Goal: Task Accomplishment & Management: Use online tool/utility

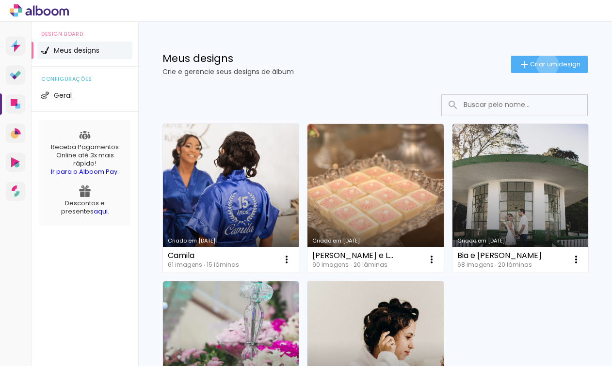
click at [539, 64] on span "Criar um design" at bounding box center [555, 64] width 50 height 6
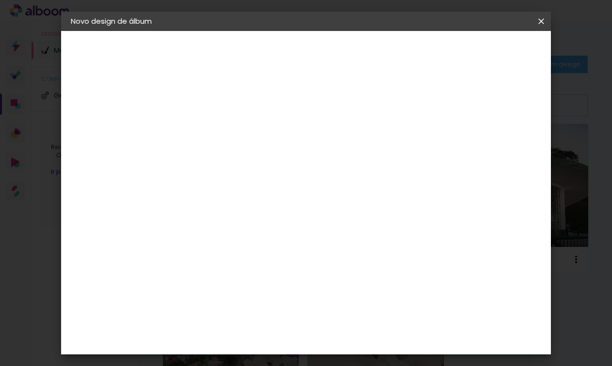
click at [229, 129] on input at bounding box center [229, 130] width 0 height 15
type input "[PERSON_NAME] e [PERSON_NAME]"
type paper-input "[PERSON_NAME] e [PERSON_NAME]"
click at [0, 0] on slot "Avançar" at bounding box center [0, 0] width 0 height 0
click at [284, 185] on input at bounding box center [254, 184] width 98 height 12
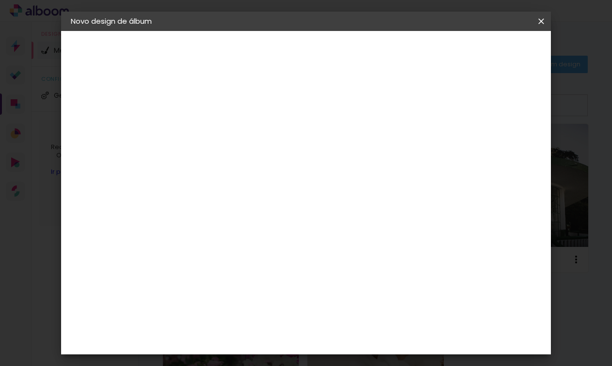
type input "lui"
type paper-input "lui"
click at [287, 220] on div "[PERSON_NAME]" at bounding box center [255, 219] width 64 height 8
click at [0, 0] on slot "Avançar" at bounding box center [0, 0] width 0 height 0
click at [279, 163] on iron-icon at bounding box center [273, 169] width 12 height 12
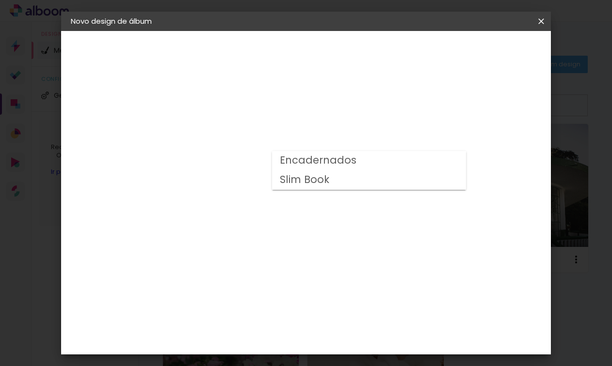
click at [403, 159] on paper-item "Encadernados" at bounding box center [369, 160] width 194 height 19
type input "Encadernados"
click at [295, 291] on span "30 x 60" at bounding box center [272, 301] width 45 height 20
click at [0, 0] on slot "Avançar" at bounding box center [0, 0] width 0 height 0
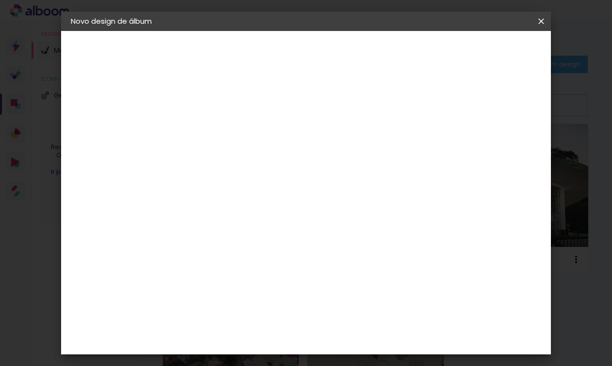
click at [480, 53] on span "Iniciar design" at bounding box center [458, 51] width 44 height 7
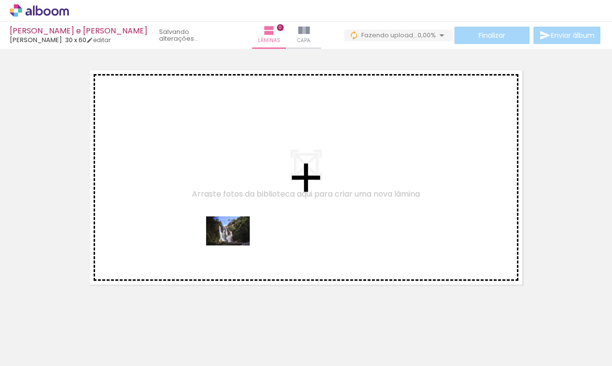
drag, startPoint x: 109, startPoint y: 334, endPoint x: 235, endPoint y: 246, distance: 153.4
click at [235, 246] on quentale-workspace at bounding box center [306, 183] width 612 height 366
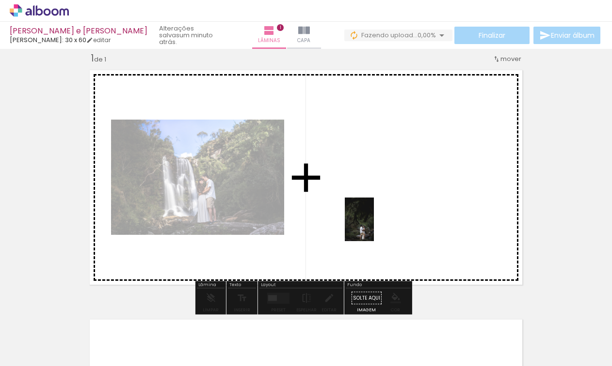
drag, startPoint x: 159, startPoint y: 340, endPoint x: 374, endPoint y: 226, distance: 242.9
click at [374, 226] on quentale-workspace at bounding box center [306, 183] width 612 height 366
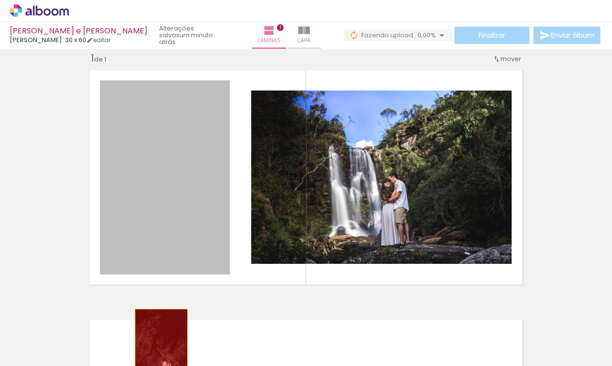
drag, startPoint x: 176, startPoint y: 203, endPoint x: 158, endPoint y: 349, distance: 147.1
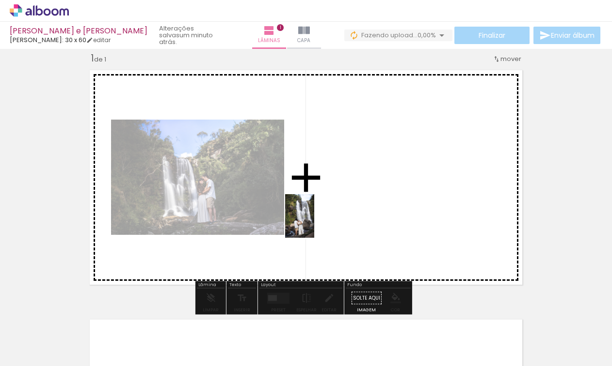
drag, startPoint x: 212, startPoint y: 320, endPoint x: 320, endPoint y: 230, distance: 141.4
click at [314, 222] on quentale-workspace at bounding box center [306, 183] width 612 height 366
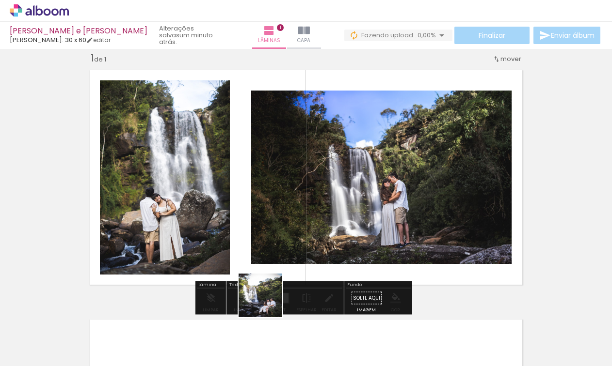
drag, startPoint x: 266, startPoint y: 307, endPoint x: 296, endPoint y: 224, distance: 87.9
click at [296, 224] on quentale-workspace at bounding box center [306, 183] width 612 height 366
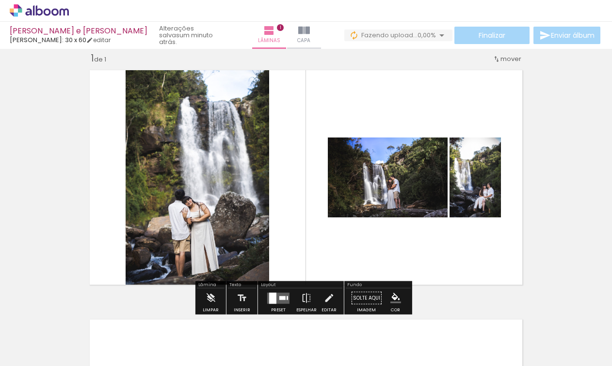
click at [279, 297] on div at bounding box center [282, 298] width 6 height 4
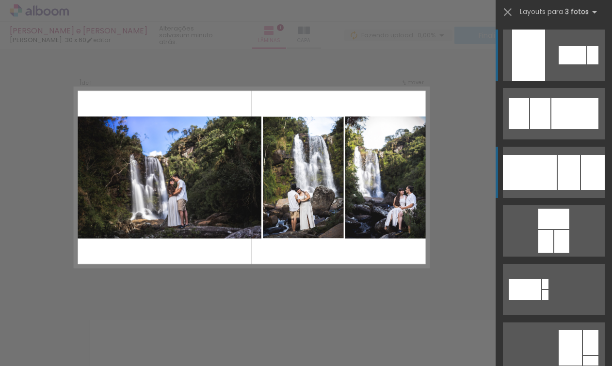
click at [562, 64] on div at bounding box center [572, 55] width 28 height 18
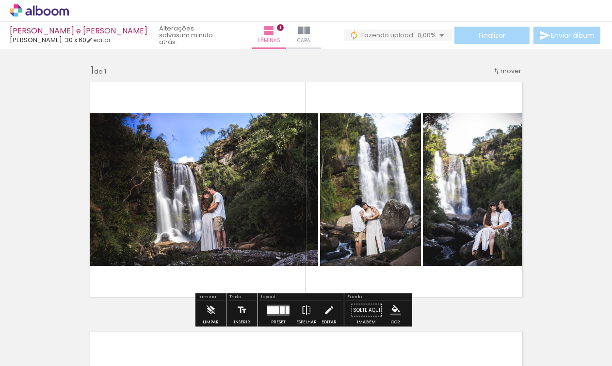
click at [503, 70] on span "mover" at bounding box center [510, 70] width 21 height 9
drag, startPoint x: 560, startPoint y: 81, endPoint x: 568, endPoint y: 85, distance: 8.5
click at [561, 81] on div "Inserir lâmina 1 de 1" at bounding box center [306, 302] width 612 height 500
drag, startPoint x: 603, startPoint y: 95, endPoint x: 604, endPoint y: 135, distance: 40.2
click at [607, 137] on div "Inserir lâmina 1 de 1 Confirmar Cancelar" at bounding box center [306, 207] width 612 height 317
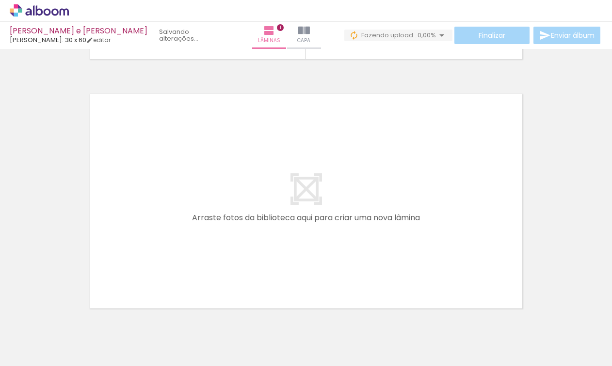
scroll to position [280, 0]
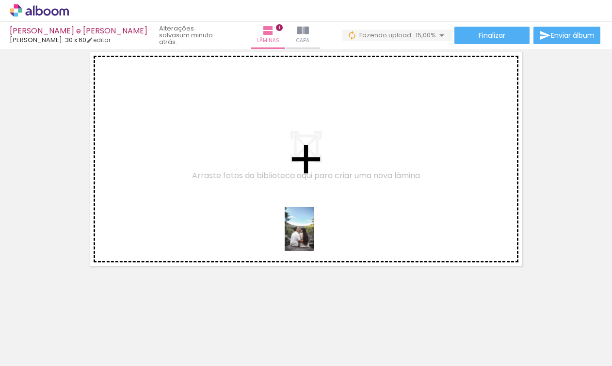
drag, startPoint x: 329, startPoint y: 331, endPoint x: 311, endPoint y: 233, distance: 99.2
click at [311, 233] on quentale-workspace at bounding box center [306, 183] width 612 height 366
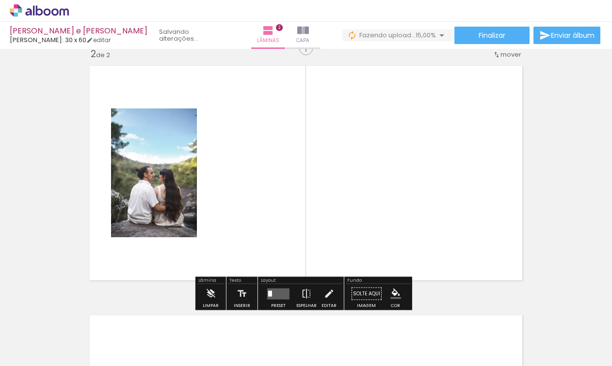
scroll to position [262, 0]
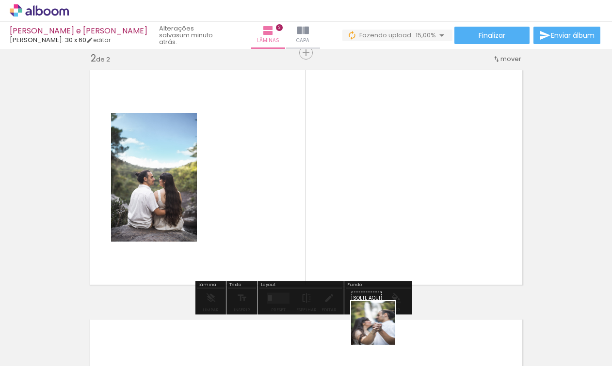
drag, startPoint x: 382, startPoint y: 337, endPoint x: 353, endPoint y: 261, distance: 81.6
click at [353, 261] on quentale-workspace at bounding box center [306, 183] width 612 height 366
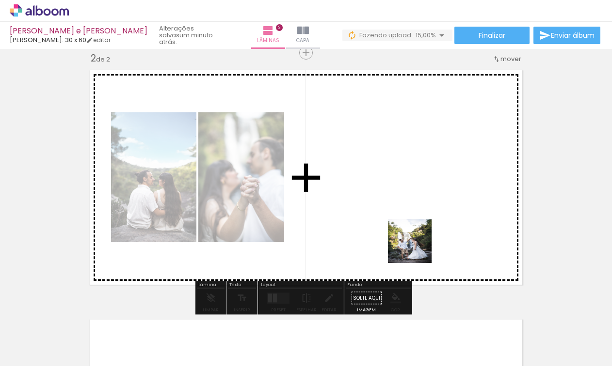
drag, startPoint x: 425, startPoint y: 328, endPoint x: 415, endPoint y: 247, distance: 81.5
click at [415, 247] on quentale-workspace at bounding box center [306, 183] width 612 height 366
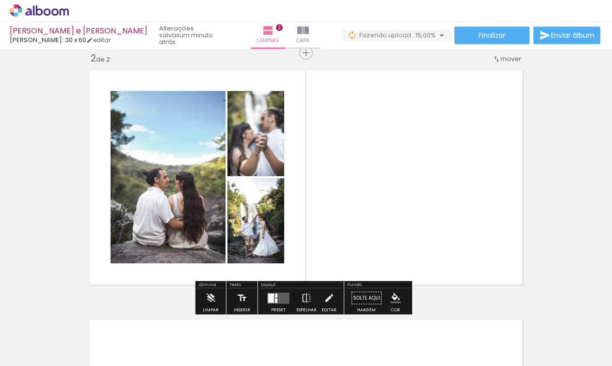
drag, startPoint x: 480, startPoint y: 338, endPoint x: 468, endPoint y: 262, distance: 77.0
click at [468, 262] on quentale-workspace at bounding box center [306, 183] width 612 height 366
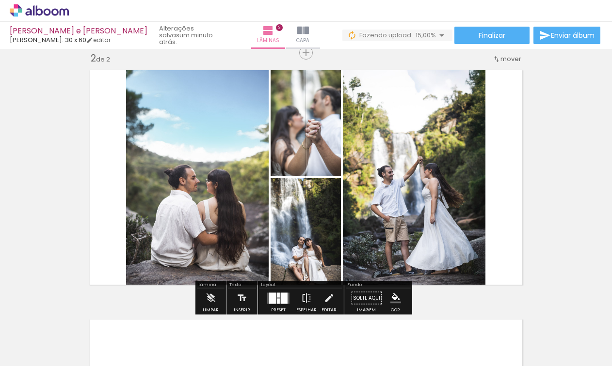
click at [276, 292] on div at bounding box center [278, 298] width 26 height 19
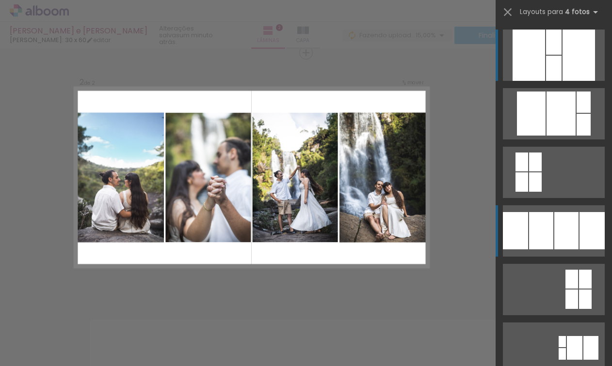
click at [568, 81] on div at bounding box center [578, 55] width 32 height 51
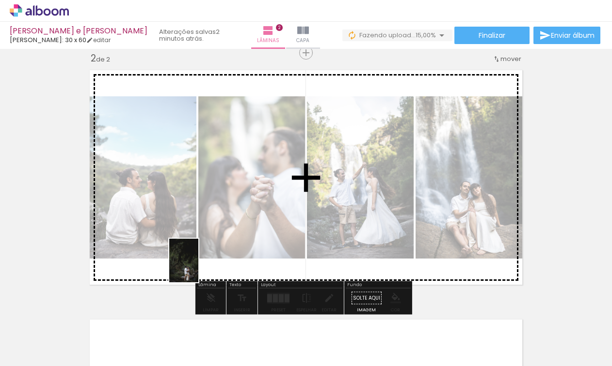
drag, startPoint x: 154, startPoint y: 336, endPoint x: 198, endPoint y: 268, distance: 81.2
click at [198, 268] on quentale-workspace at bounding box center [306, 183] width 612 height 366
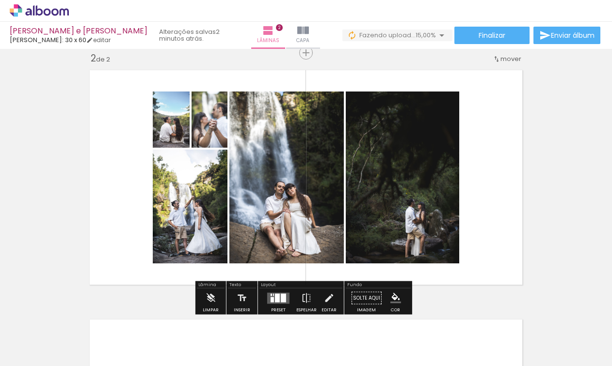
click at [272, 296] on quentale-layouter at bounding box center [278, 298] width 22 height 11
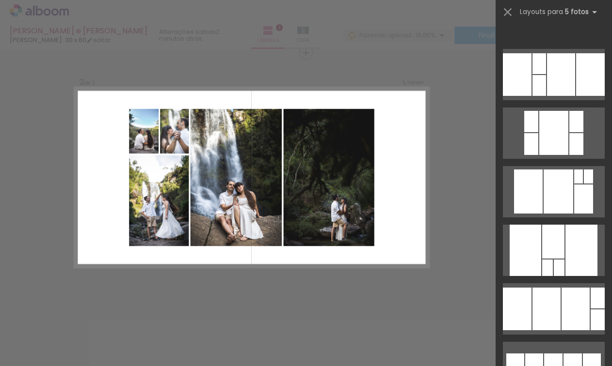
scroll to position [0, 0]
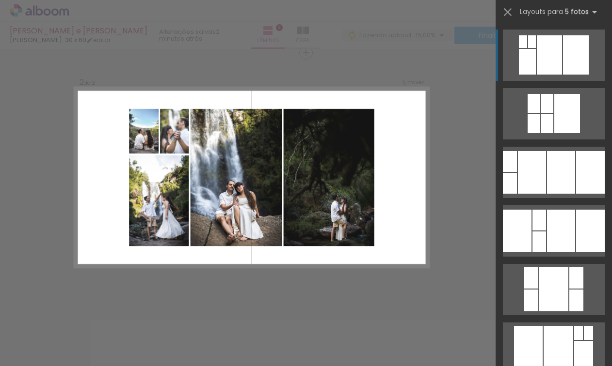
click at [476, 277] on div "Confirmar Cancelar" at bounding box center [306, 173] width 612 height 772
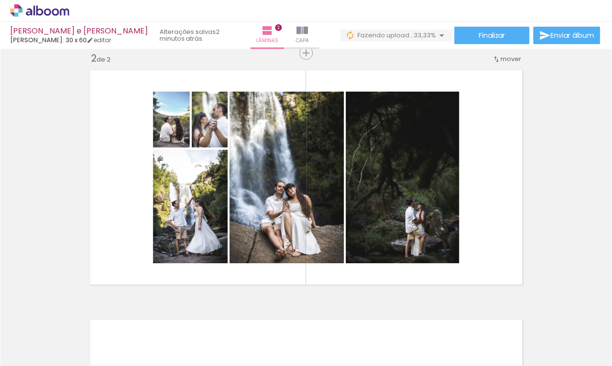
scroll to position [0, 514]
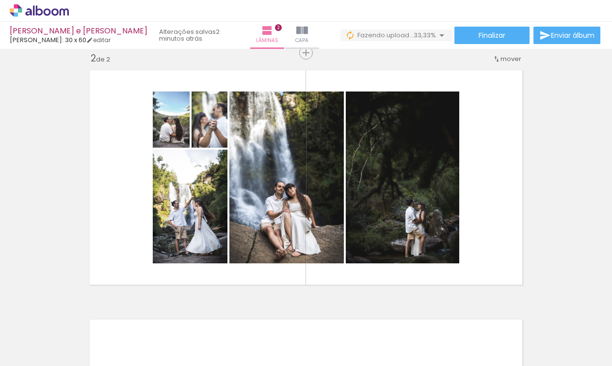
drag, startPoint x: 150, startPoint y: 361, endPoint x: 217, endPoint y: 365, distance: 67.0
click at [79, 363] on iron-horizontal-list at bounding box center [69, 336] width 19 height 61
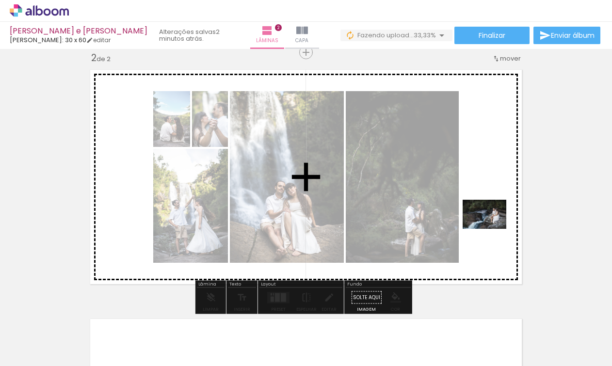
drag, startPoint x: 238, startPoint y: 332, endPoint x: 492, endPoint y: 229, distance: 274.0
click at [492, 229] on quentale-workspace at bounding box center [306, 183] width 612 height 366
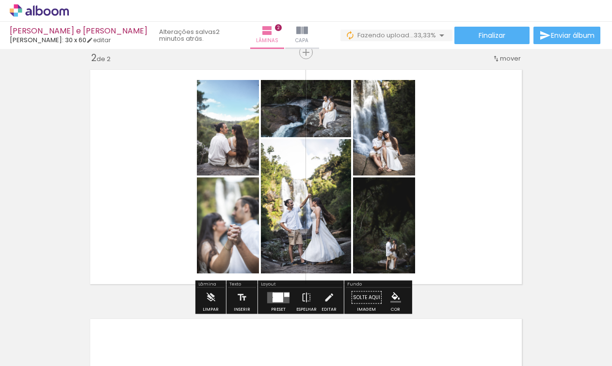
click at [278, 295] on div at bounding box center [278, 297] width 10 height 9
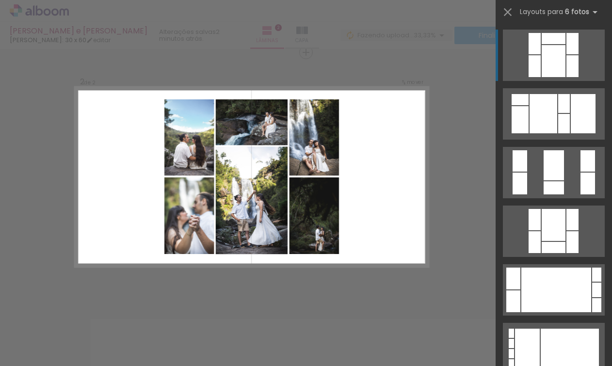
scroll to position [261, 0]
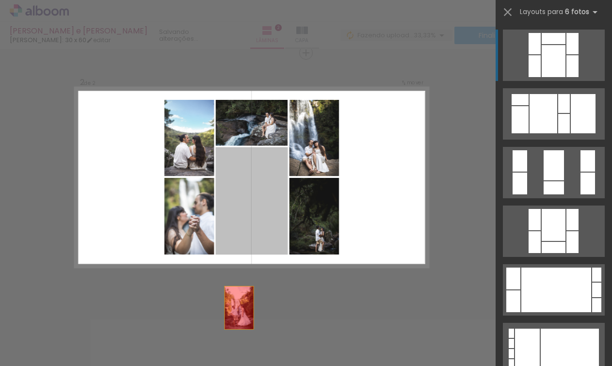
drag, startPoint x: 259, startPoint y: 204, endPoint x: 232, endPoint y: 340, distance: 139.4
click at [232, 340] on quentale-workspace at bounding box center [306, 183] width 612 height 366
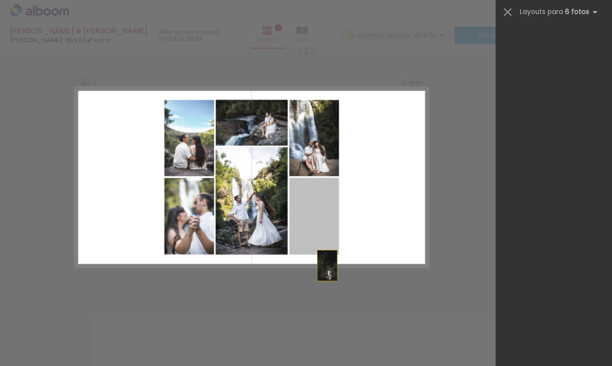
scroll to position [0, 0]
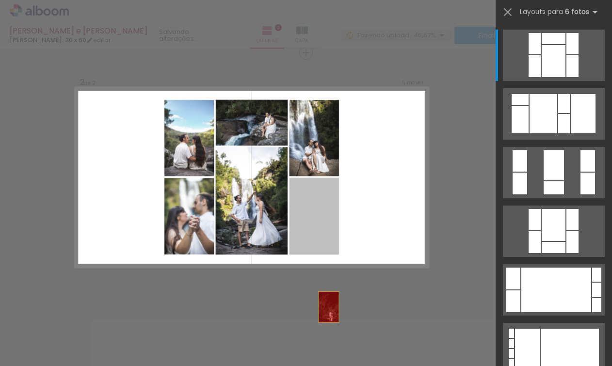
drag, startPoint x: 321, startPoint y: 220, endPoint x: 327, endPoint y: 342, distance: 122.8
click at [327, 342] on quentale-workspace at bounding box center [306, 183] width 612 height 366
drag, startPoint x: 354, startPoint y: 189, endPoint x: 285, endPoint y: 337, distance: 164.4
click at [285, 337] on quentale-workspace at bounding box center [306, 183] width 612 height 366
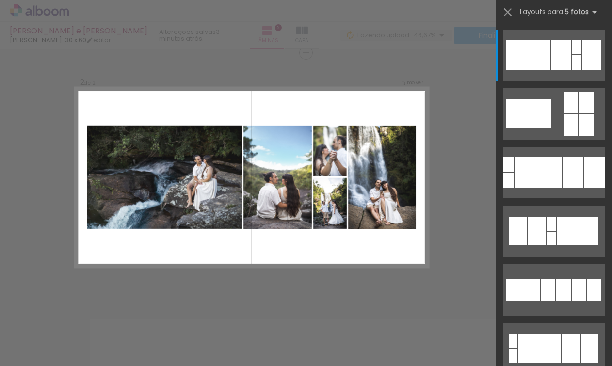
click at [381, 246] on quentale-layouter at bounding box center [252, 177] width 354 height 180
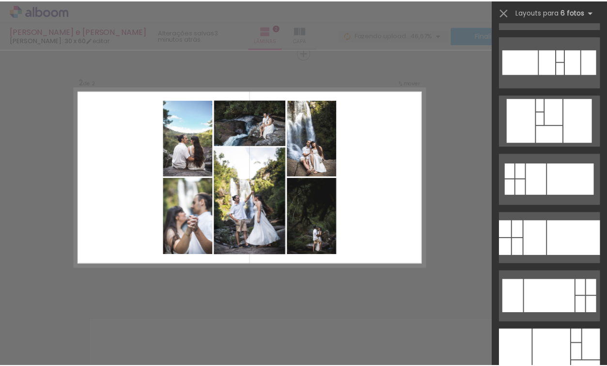
scroll to position [2677, 0]
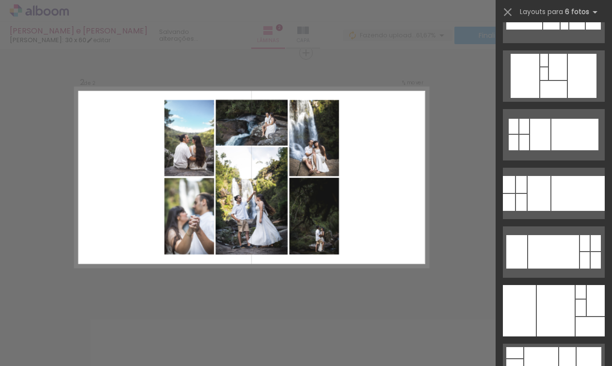
click at [457, 83] on div "Confirmar Cancelar" at bounding box center [306, 173] width 612 height 771
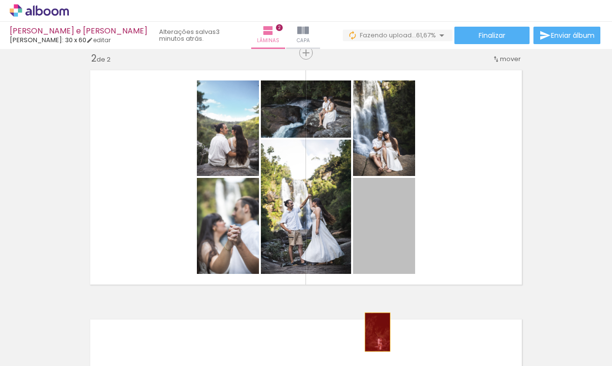
drag, startPoint x: 393, startPoint y: 235, endPoint x: 365, endPoint y: 349, distance: 118.2
click at [365, 349] on quentale-workspace at bounding box center [306, 183] width 612 height 366
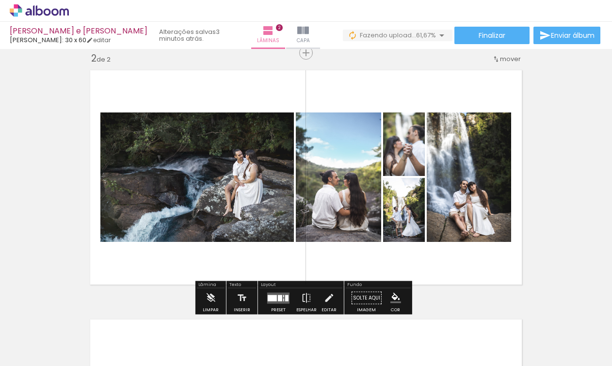
click at [573, 163] on div "Inserir lâmina 1 de 2 Inserir lâmina 2 de 2" at bounding box center [306, 165] width 612 height 748
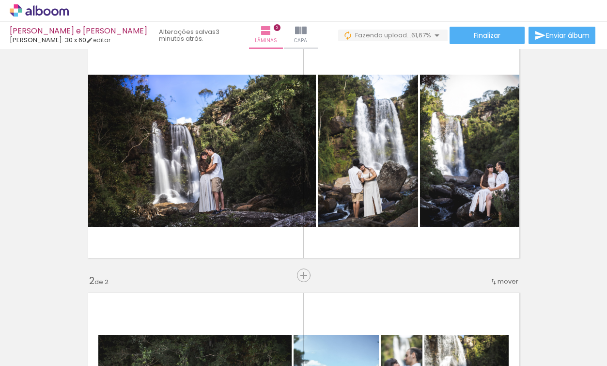
scroll to position [0, 518]
drag, startPoint x: 224, startPoint y: 361, endPoint x: 161, endPoint y: 375, distance: 64.9
click at [161, 366] on html "link( href="../../bower_components/polymer/polymer.html" rel="import" ) picture…" at bounding box center [303, 183] width 607 height 366
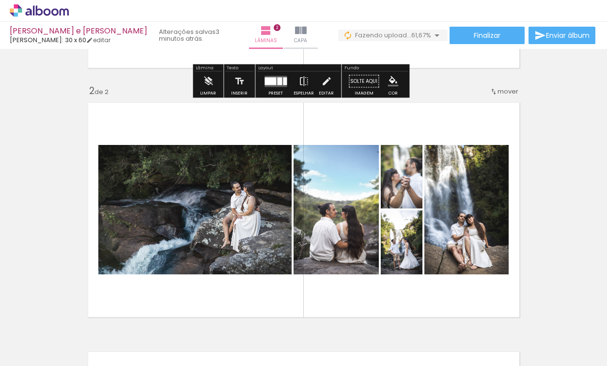
scroll to position [231, 0]
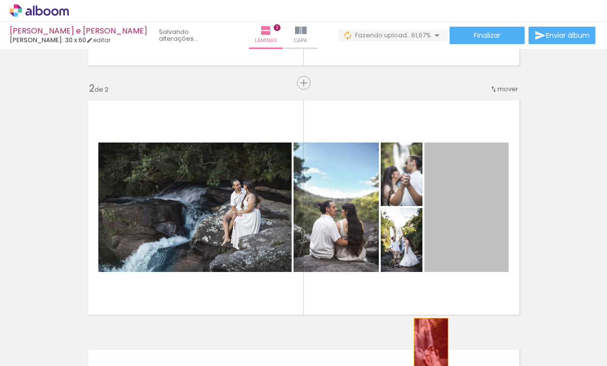
drag, startPoint x: 476, startPoint y: 208, endPoint x: 427, endPoint y: 343, distance: 143.4
click at [427, 343] on quentale-workspace at bounding box center [303, 183] width 607 height 366
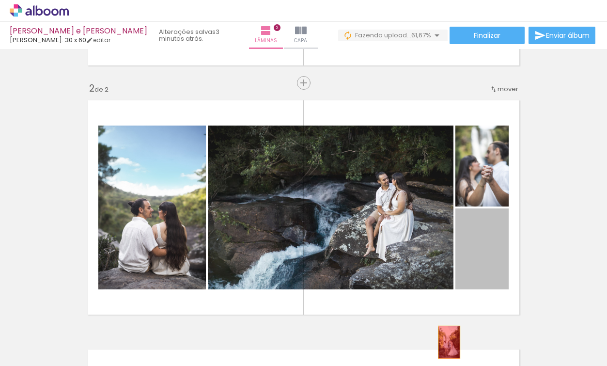
drag, startPoint x: 483, startPoint y: 248, endPoint x: 449, endPoint y: 341, distance: 99.1
click at [444, 343] on quentale-workspace at bounding box center [303, 183] width 607 height 366
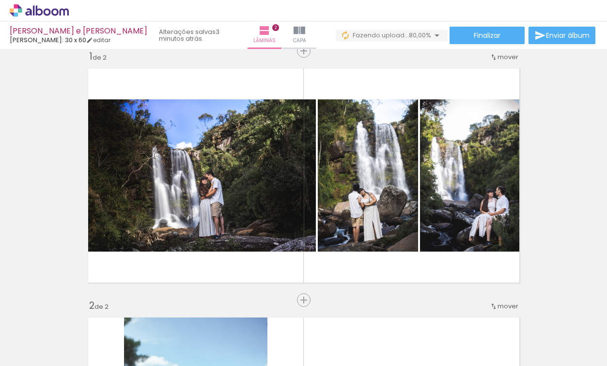
scroll to position [0, 0]
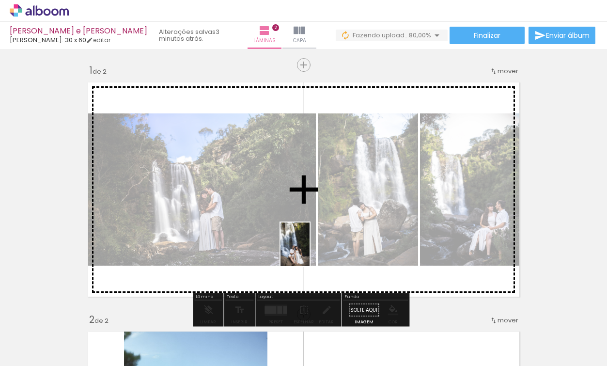
drag, startPoint x: 222, startPoint y: 335, endPoint x: 310, endPoint y: 253, distance: 120.7
click at [310, 253] on quentale-workspace at bounding box center [303, 183] width 607 height 366
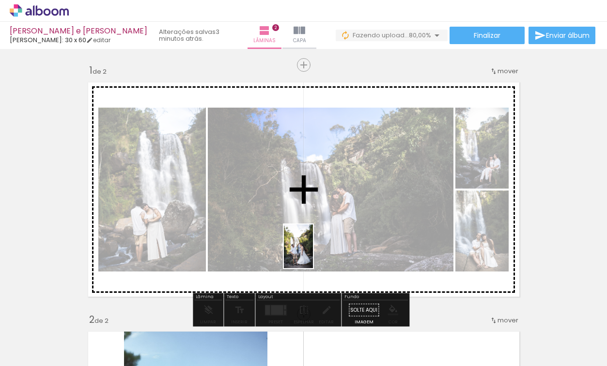
drag, startPoint x: 185, startPoint y: 322, endPoint x: 313, endPoint y: 254, distance: 144.8
click at [313, 254] on quentale-workspace at bounding box center [303, 183] width 607 height 366
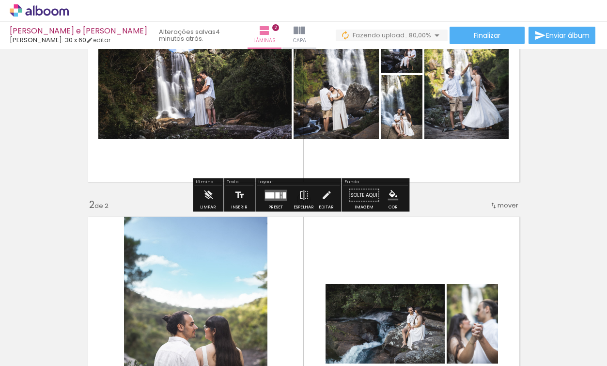
scroll to position [112, 0]
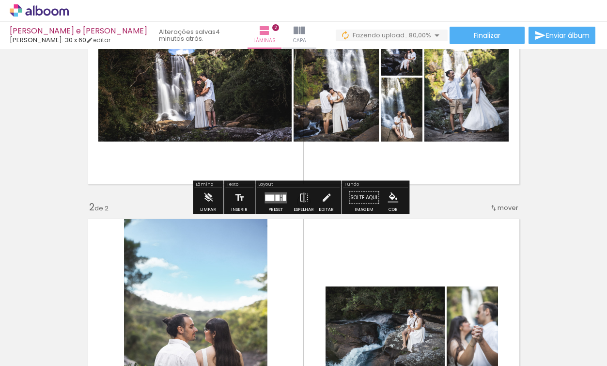
click at [270, 198] on div at bounding box center [269, 197] width 9 height 6
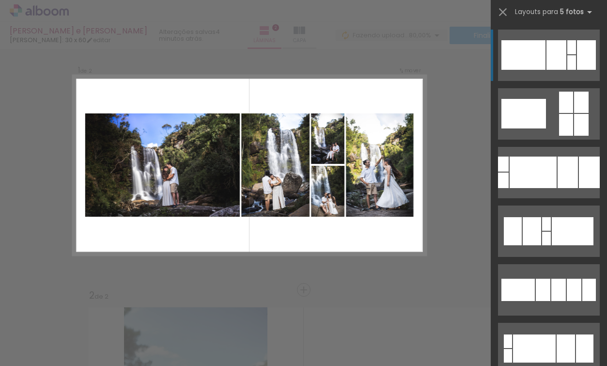
scroll to position [12, 0]
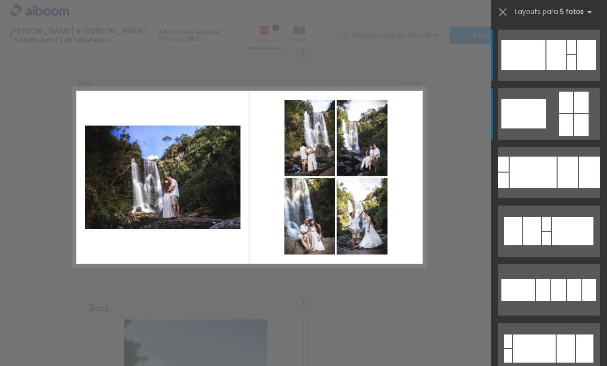
click at [550, 120] on quentale-layouter at bounding box center [549, 113] width 102 height 51
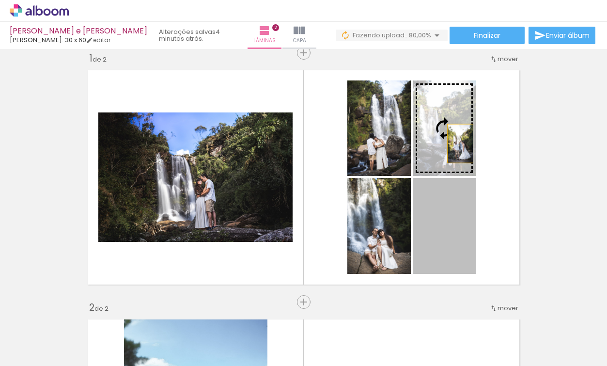
drag, startPoint x: 443, startPoint y: 214, endPoint x: 457, endPoint y: 143, distance: 71.7
click at [0, 0] on slot at bounding box center [0, 0] width 0 height 0
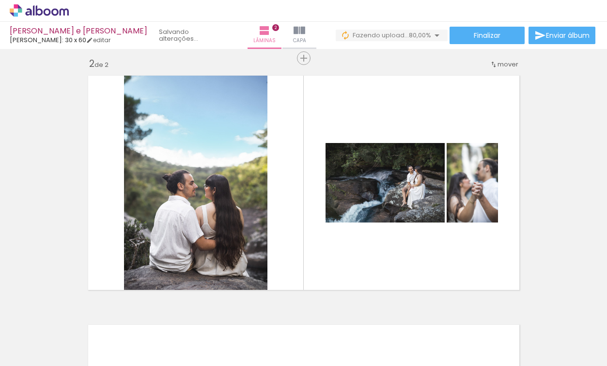
scroll to position [254, 0]
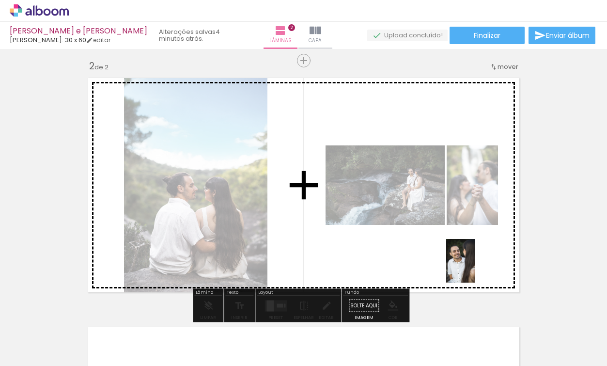
drag, startPoint x: 552, startPoint y: 337, endPoint x: 476, endPoint y: 268, distance: 102.6
click at [476, 268] on quentale-workspace at bounding box center [303, 183] width 607 height 366
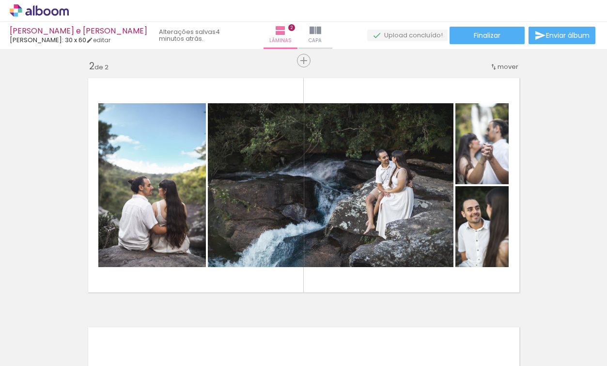
scroll to position [0, 518]
drag, startPoint x: 189, startPoint y: 363, endPoint x: 199, endPoint y: 363, distance: 10.7
click at [79, 364] on iron-horizontal-list at bounding box center [69, 335] width 19 height 61
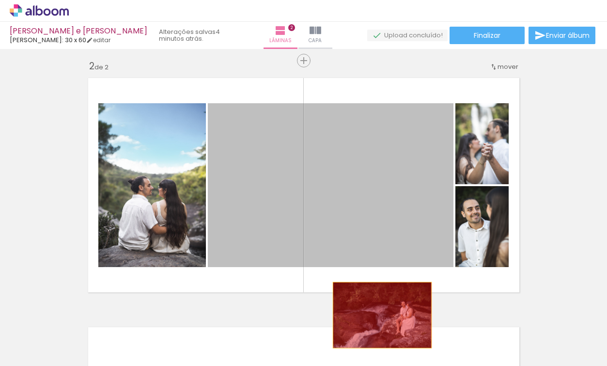
drag, startPoint x: 349, startPoint y: 205, endPoint x: 386, endPoint y: 329, distance: 128.8
click at [386, 329] on quentale-workspace at bounding box center [303, 183] width 607 height 366
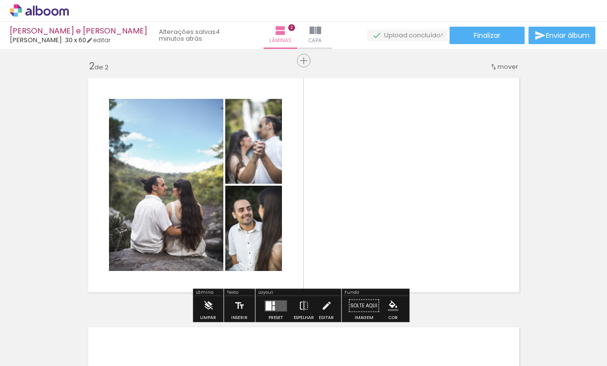
click at [266, 301] on div at bounding box center [269, 305] width 6 height 9
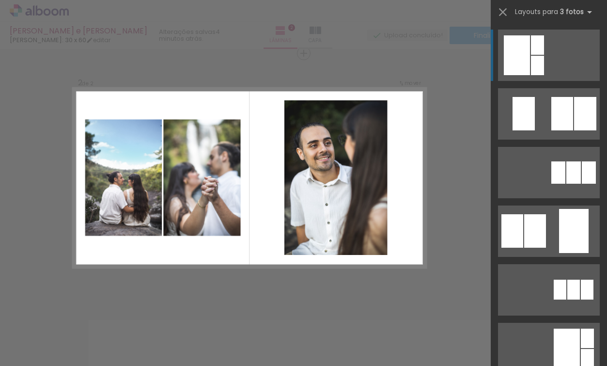
scroll to position [261, 0]
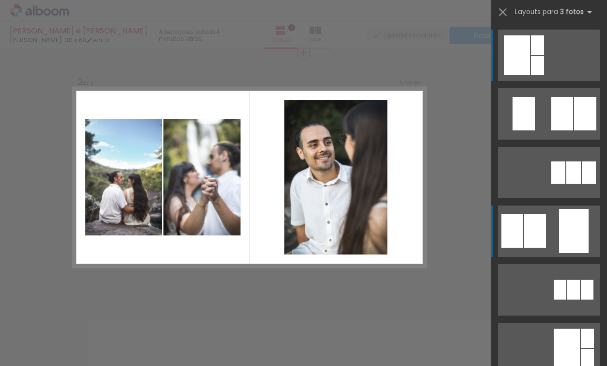
click at [548, 140] on quentale-layouter at bounding box center [549, 113] width 102 height 51
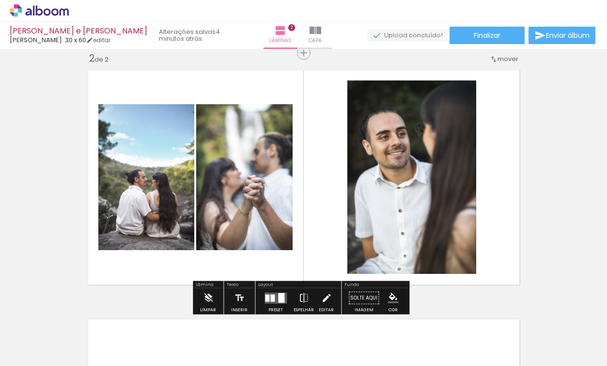
click at [572, 206] on div "Inserir lâmina 1 de 2 Inserir lâmina 2 de 2" at bounding box center [303, 165] width 607 height 748
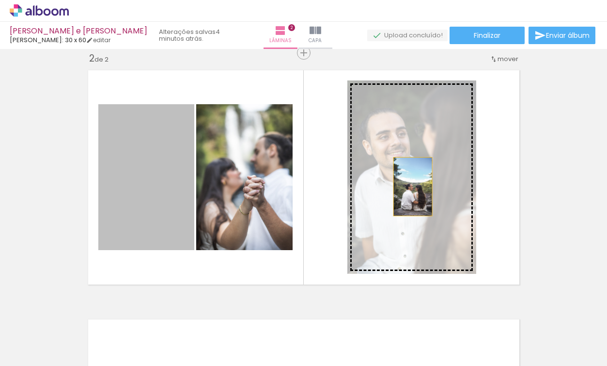
drag, startPoint x: 156, startPoint y: 183, endPoint x: 411, endPoint y: 189, distance: 255.0
click at [0, 0] on slot at bounding box center [0, 0] width 0 height 0
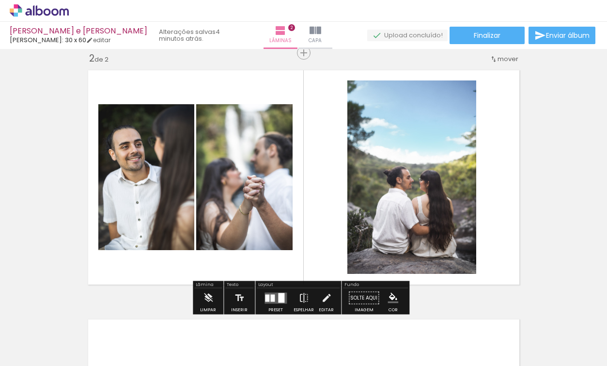
click at [497, 175] on quentale-layouter at bounding box center [304, 177] width 442 height 225
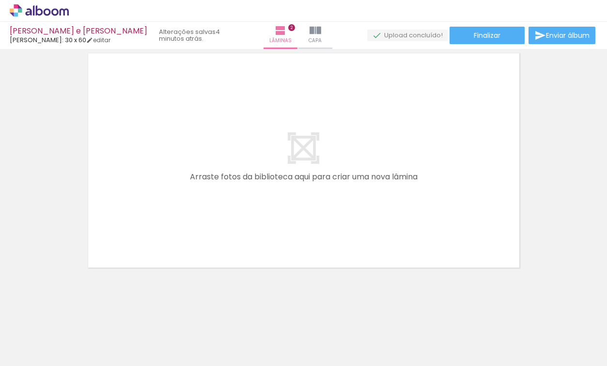
scroll to position [529, 0]
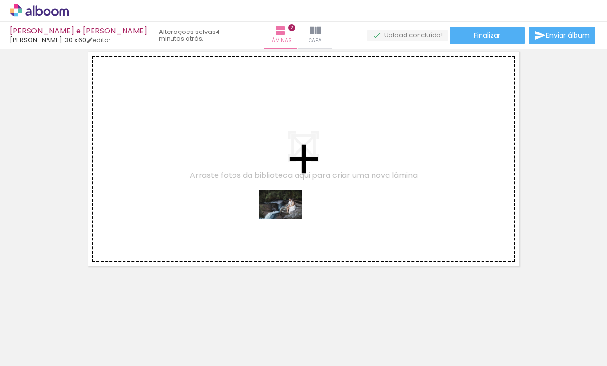
drag, startPoint x: 232, startPoint y: 337, endPoint x: 301, endPoint y: 183, distance: 168.6
click at [301, 183] on quentale-workspace at bounding box center [303, 183] width 607 height 366
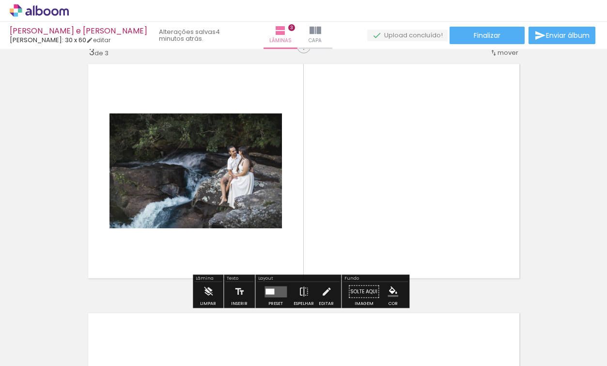
scroll to position [510, 0]
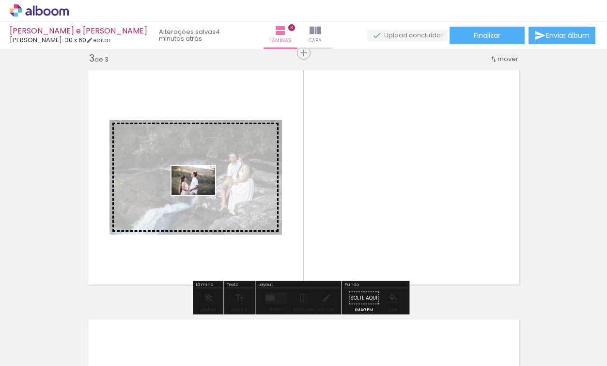
drag, startPoint x: 182, startPoint y: 337, endPoint x: 201, endPoint y: 195, distance: 143.3
click at [201, 195] on quentale-workspace at bounding box center [303, 183] width 607 height 366
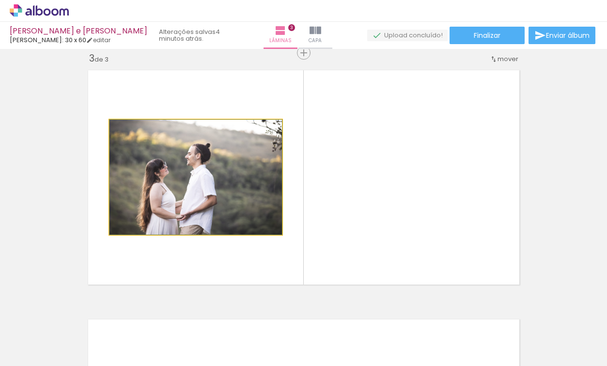
click at [241, 197] on quentale-photo at bounding box center [196, 177] width 173 height 115
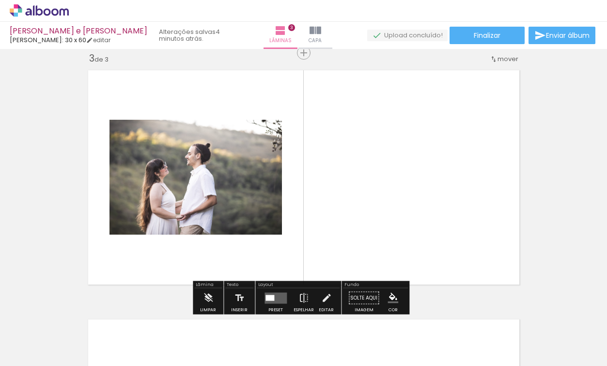
click at [276, 296] on quentale-layouter at bounding box center [276, 297] width 22 height 11
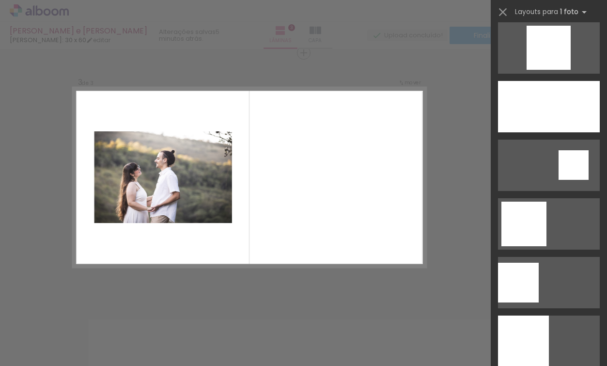
scroll to position [1107, 0]
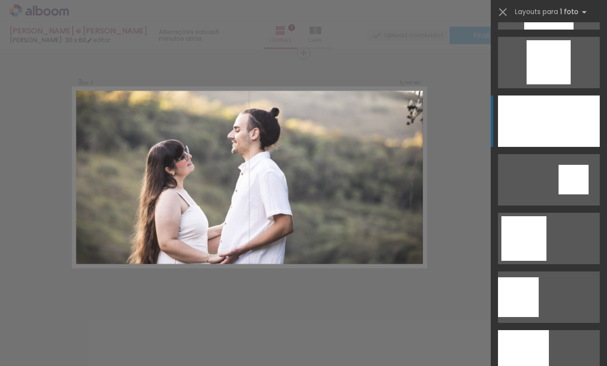
click at [566, 30] on div at bounding box center [548, 3] width 49 height 51
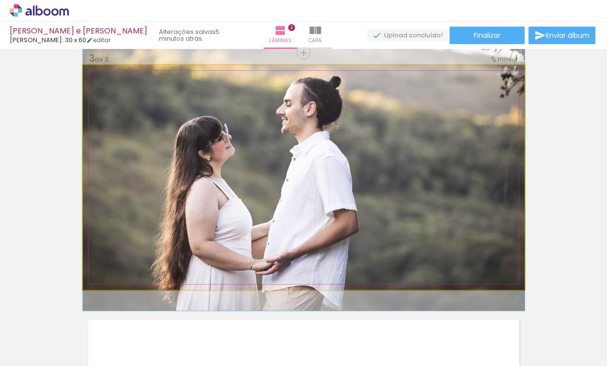
drag, startPoint x: 401, startPoint y: 175, endPoint x: 410, endPoint y: 161, distance: 17.2
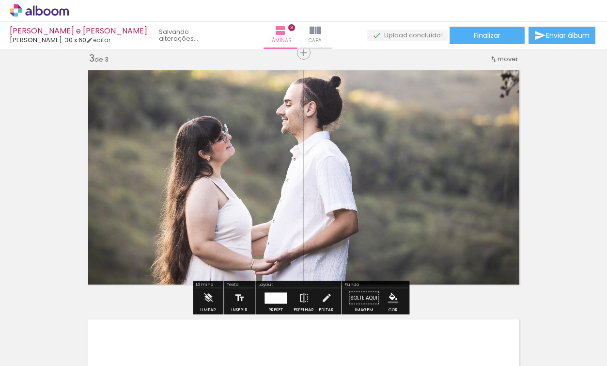
click at [590, 153] on div "Inserir lâmina 1 de 3 Inserir lâmina 2 de 3 Inserir lâmina 3 de 3" at bounding box center [303, 40] width 607 height 997
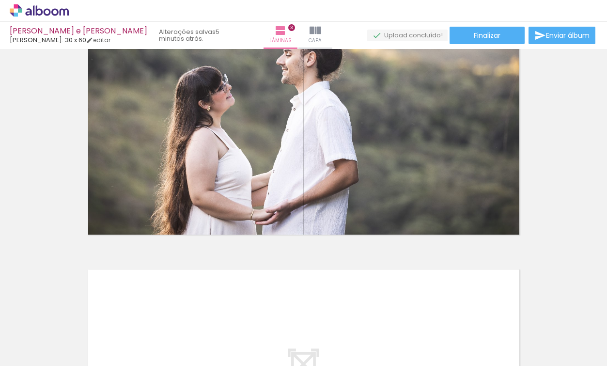
scroll to position [0, 0]
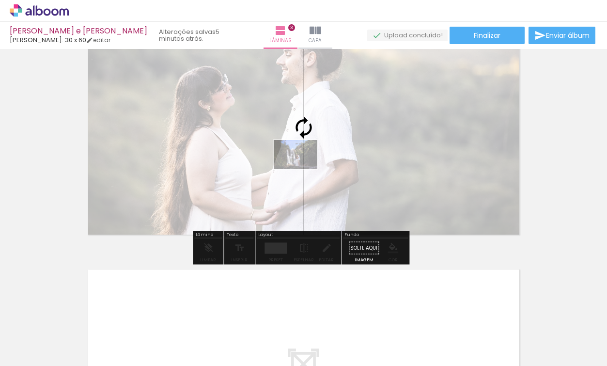
drag, startPoint x: 108, startPoint y: 332, endPoint x: 303, endPoint y: 169, distance: 254.3
click at [303, 169] on quentale-workspace at bounding box center [303, 183] width 607 height 366
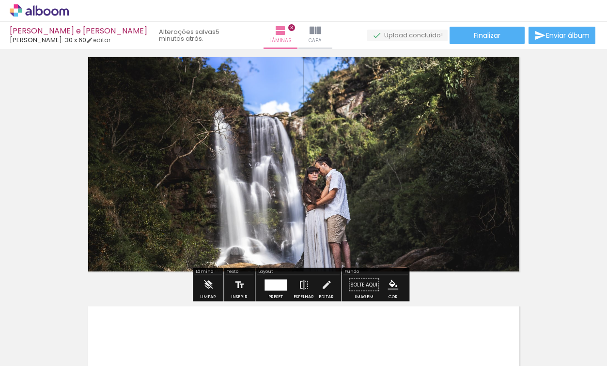
scroll to position [512, 0]
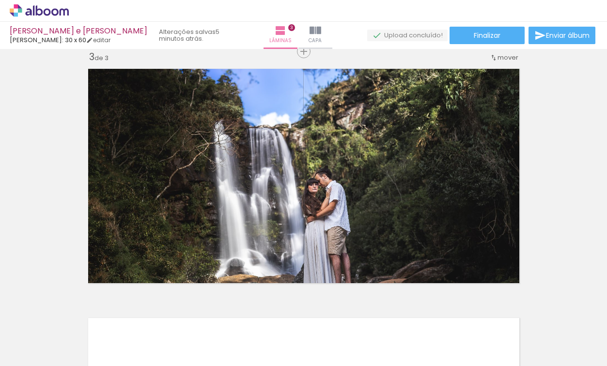
click at [564, 217] on div "Inserir lâmina 1 de 3 Inserir lâmina 2 de 3 Inserir lâmina 3 de 3" at bounding box center [303, 38] width 607 height 997
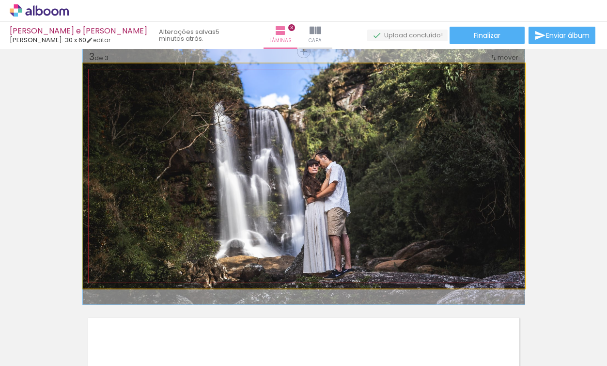
drag, startPoint x: 423, startPoint y: 207, endPoint x: 427, endPoint y: 188, distance: 19.4
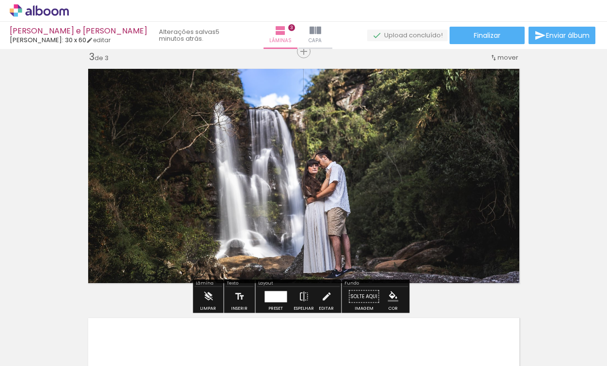
click at [575, 167] on div "Inserir lâmina 1 de 3 Inserir lâmina 2 de 3 Inserir lâmina 3 de 3" at bounding box center [303, 38] width 607 height 997
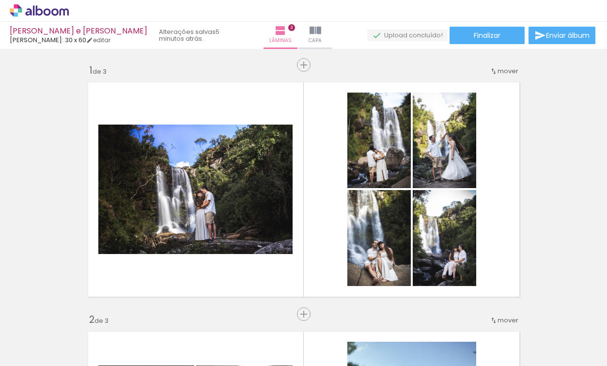
scroll to position [0, 518]
drag, startPoint x: 136, startPoint y: 360, endPoint x: 233, endPoint y: 370, distance: 97.5
click at [233, 366] on html "link( href="../../bower_components/polymer/polymer.html" rel="import" ) picture…" at bounding box center [303, 183] width 607 height 366
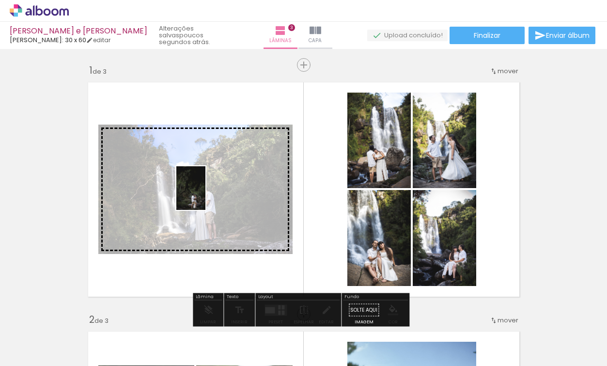
drag, startPoint x: 155, startPoint y: 338, endPoint x: 205, endPoint y: 195, distance: 151.6
click at [205, 195] on quentale-workspace at bounding box center [303, 183] width 607 height 366
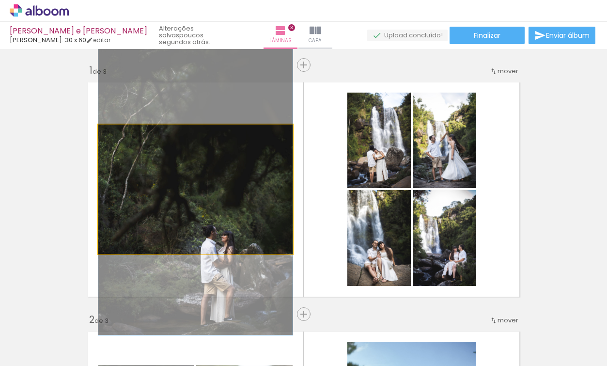
click at [215, 213] on quentale-photo at bounding box center [195, 189] width 194 height 129
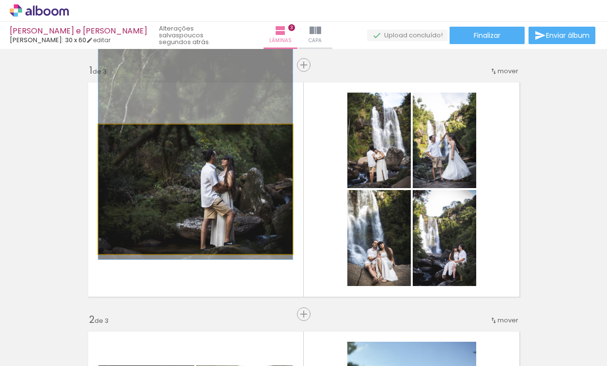
drag, startPoint x: 214, startPoint y: 210, endPoint x: 214, endPoint y: 137, distance: 73.7
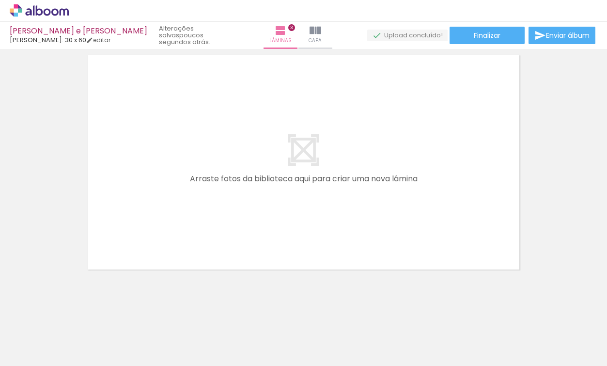
scroll to position [0, 337]
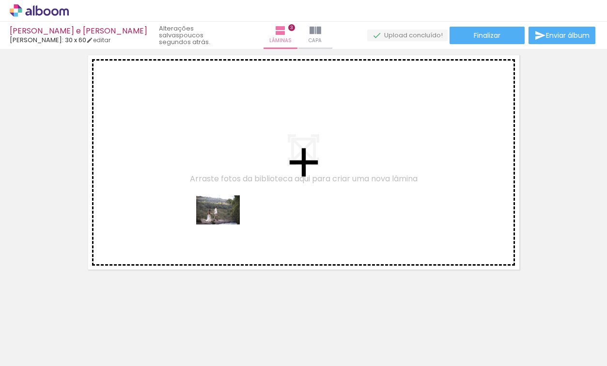
drag, startPoint x: 195, startPoint y: 334, endPoint x: 225, endPoint y: 224, distance: 114.1
click at [225, 224] on quentale-workspace at bounding box center [303, 183] width 607 height 366
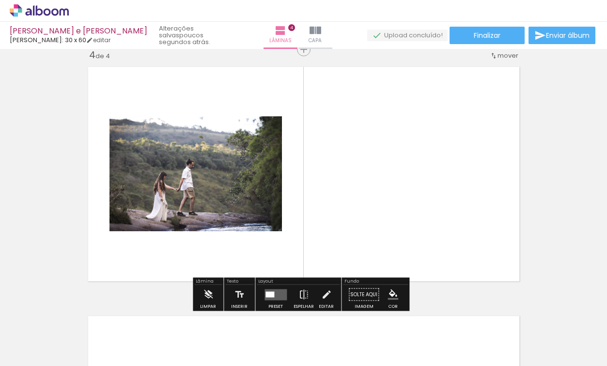
scroll to position [760, 0]
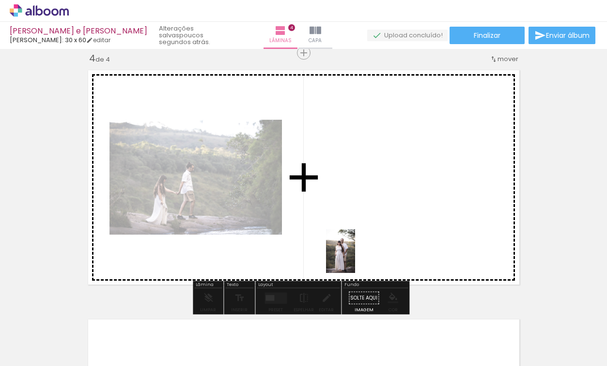
drag, startPoint x: 306, startPoint y: 331, endPoint x: 376, endPoint y: 207, distance: 141.5
click at [376, 207] on quentale-workspace at bounding box center [303, 183] width 607 height 366
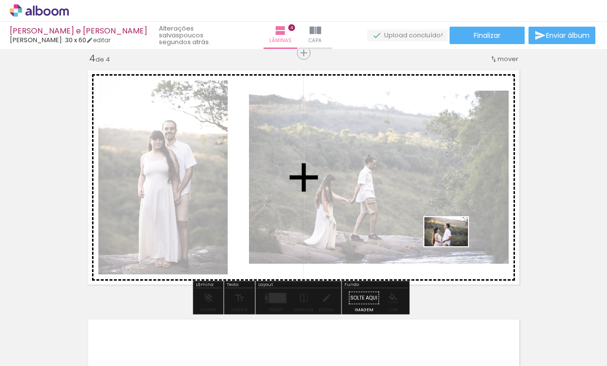
drag, startPoint x: 365, startPoint y: 336, endPoint x: 459, endPoint y: 243, distance: 132.0
click at [459, 243] on quentale-workspace at bounding box center [303, 183] width 607 height 366
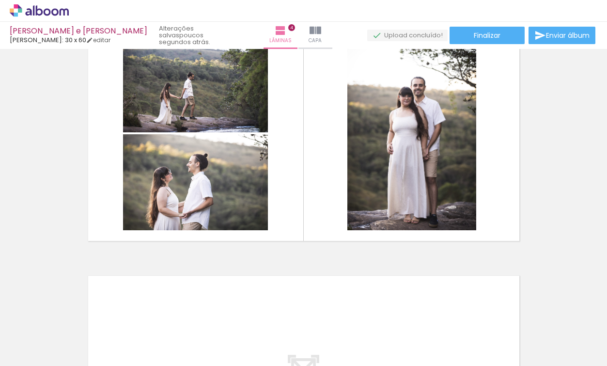
scroll to position [0, 518]
drag, startPoint x: 186, startPoint y: 362, endPoint x: 192, endPoint y: 364, distance: 6.1
click at [79, 365] on iron-horizontal-list at bounding box center [69, 335] width 19 height 61
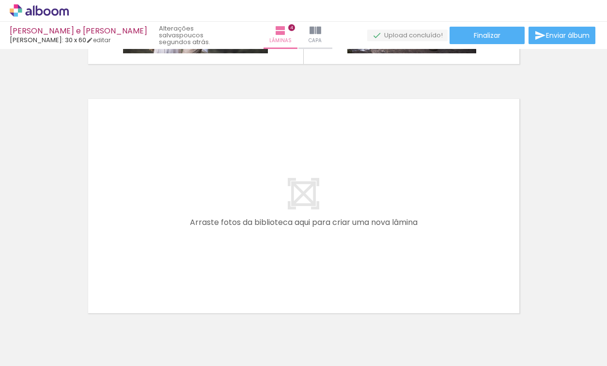
scroll to position [988, 0]
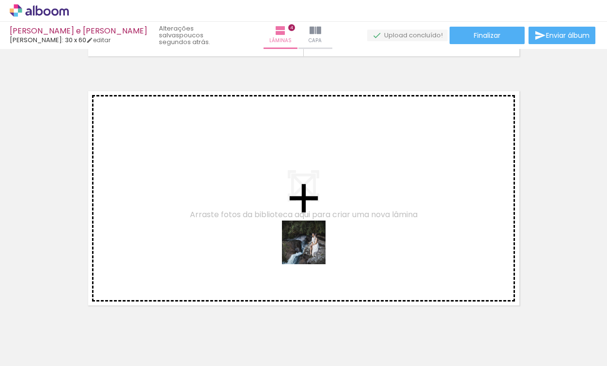
drag, startPoint x: 333, startPoint y: 335, endPoint x: 308, endPoint y: 250, distance: 88.7
click at [308, 250] on quentale-workspace at bounding box center [303, 183] width 607 height 366
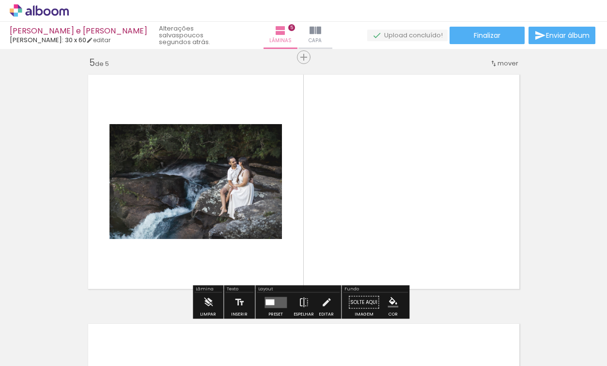
scroll to position [1009, 0]
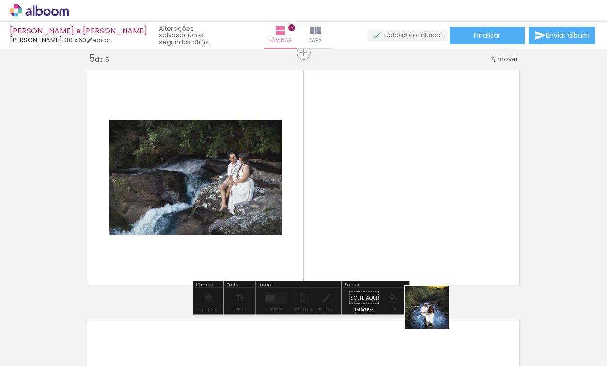
drag, startPoint x: 440, startPoint y: 336, endPoint x: 392, endPoint y: 225, distance: 120.5
click at [392, 225] on quentale-workspace at bounding box center [303, 183] width 607 height 366
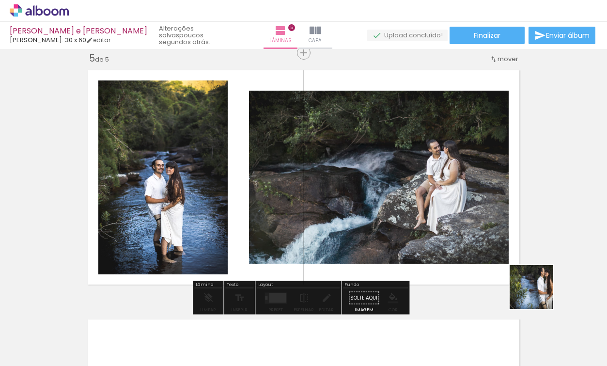
drag, startPoint x: 498, startPoint y: 332, endPoint x: 565, endPoint y: 246, distance: 108.9
click at [571, 245] on quentale-workspace at bounding box center [303, 183] width 607 height 366
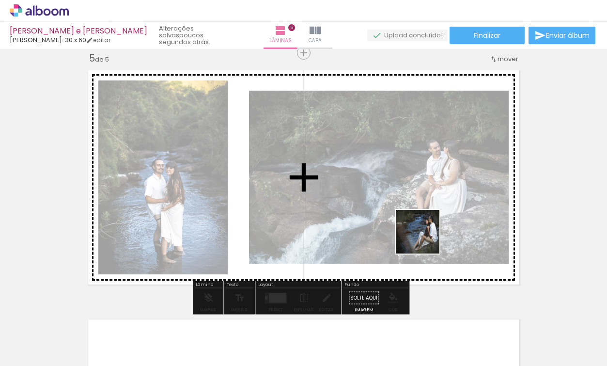
drag, startPoint x: 547, startPoint y: 333, endPoint x: 397, endPoint y: 206, distance: 197.1
click at [397, 206] on quentale-workspace at bounding box center [303, 183] width 607 height 366
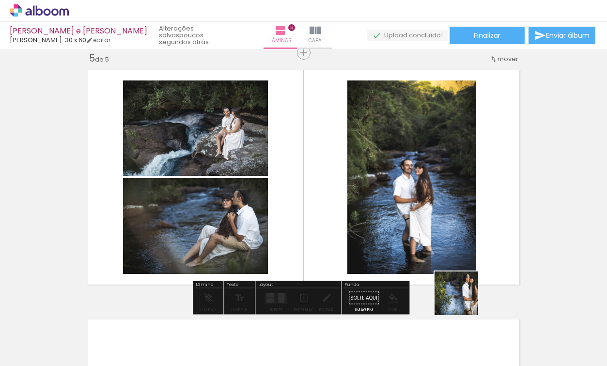
drag, startPoint x: 464, startPoint y: 301, endPoint x: 410, endPoint y: 236, distance: 84.3
click at [410, 236] on quentale-workspace at bounding box center [303, 183] width 607 height 366
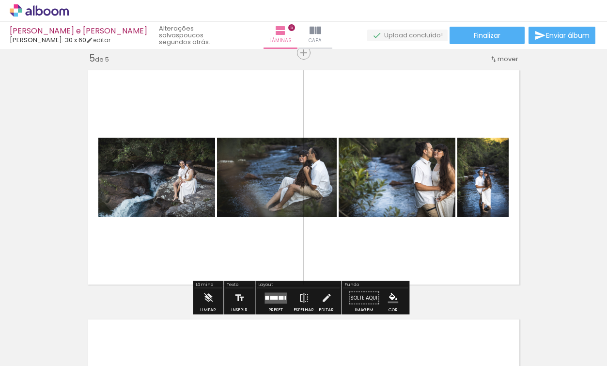
click at [270, 298] on div at bounding box center [274, 298] width 8 height 4
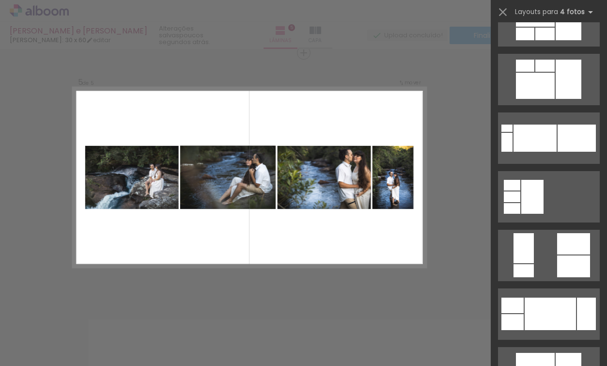
scroll to position [1063, 0]
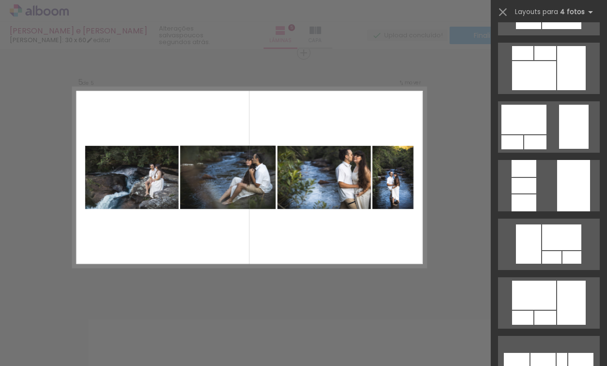
scroll to position [1719, 0]
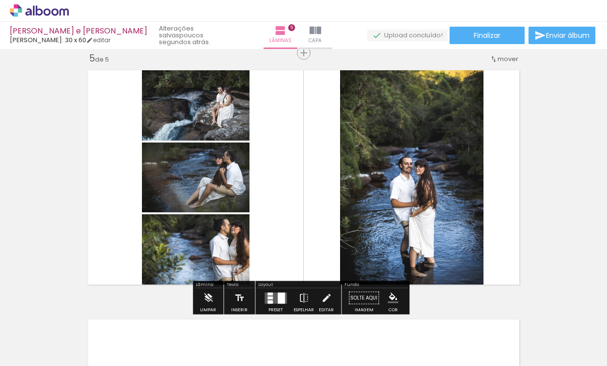
click at [209, 253] on quentale-photo at bounding box center [196, 252] width 108 height 76
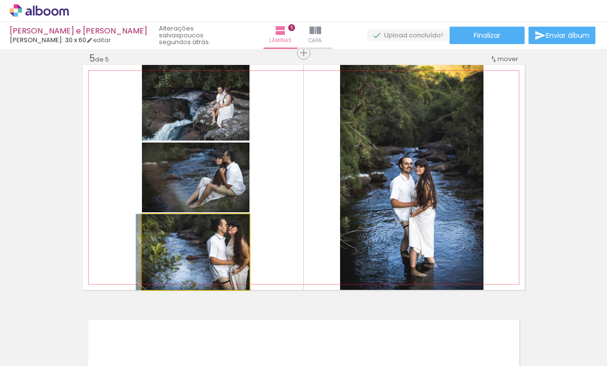
drag, startPoint x: 206, startPoint y: 256, endPoint x: 206, endPoint y: 252, distance: 4.9
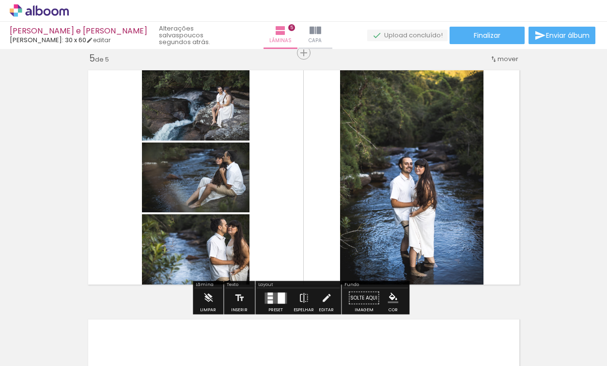
click at [290, 225] on quentale-layouter at bounding box center [304, 177] width 442 height 225
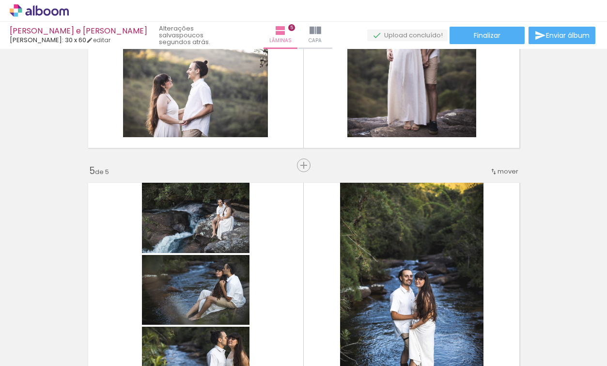
scroll to position [0, 524]
drag, startPoint x: 203, startPoint y: 364, endPoint x: 181, endPoint y: 365, distance: 21.9
click at [177, 365] on html "link( href="../../bower_components/polymer/polymer.html" rel="import" ) picture…" at bounding box center [303, 183] width 607 height 366
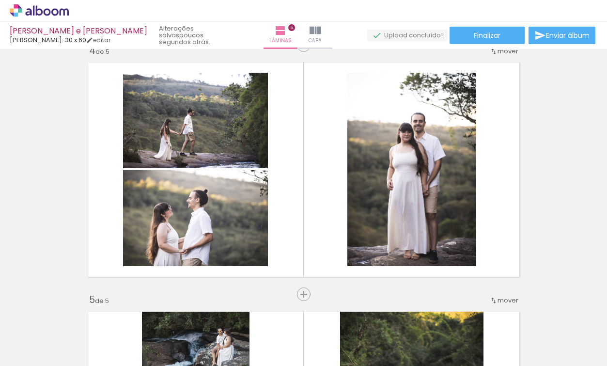
scroll to position [779, 0]
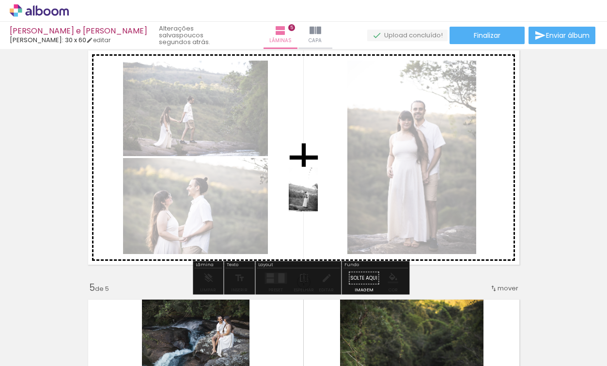
drag, startPoint x: 287, startPoint y: 336, endPoint x: 318, endPoint y: 197, distance: 142.1
click at [318, 197] on quentale-workspace at bounding box center [303, 183] width 607 height 366
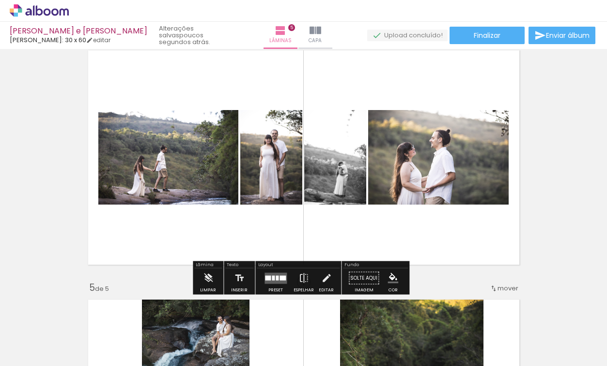
click at [273, 279] on div at bounding box center [273, 277] width 3 height 5
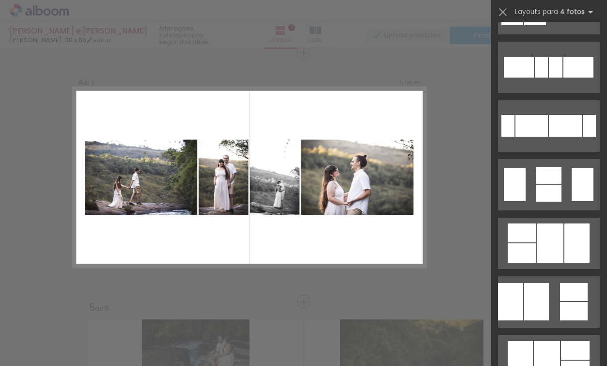
scroll to position [313, 0]
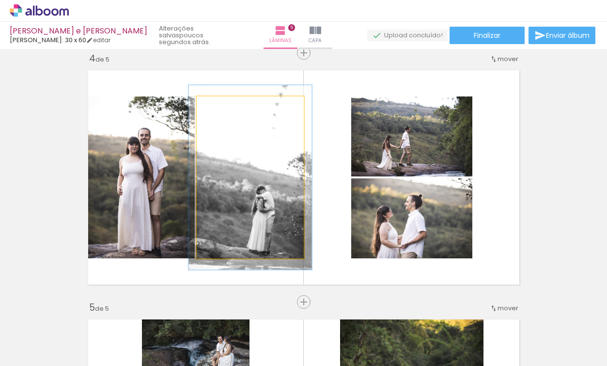
drag, startPoint x: 218, startPoint y: 108, endPoint x: 226, endPoint y: 111, distance: 9.4
type paper-slider "114"
click at [222, 108] on div at bounding box center [224, 106] width 9 height 9
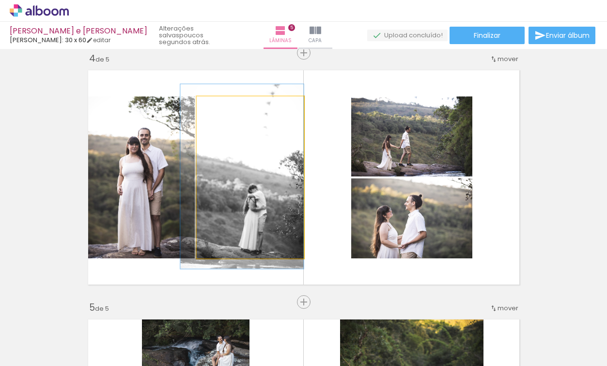
drag, startPoint x: 260, startPoint y: 168, endPoint x: 266, endPoint y: 166, distance: 6.6
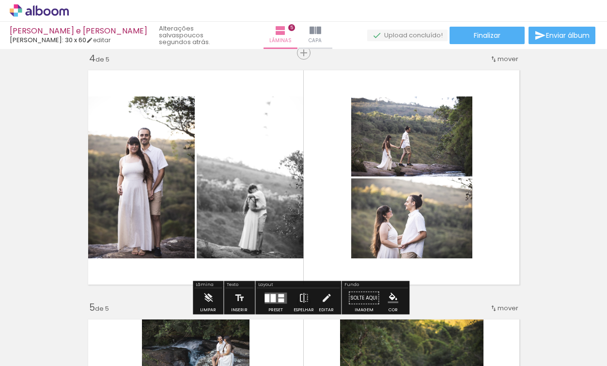
click at [559, 162] on div "Inserir lâmina 1 de 5 Inserir lâmina 2 de 5 Inserir lâmina 3 de 5 Inserir lâmin…" at bounding box center [303, 40] width 607 height 1495
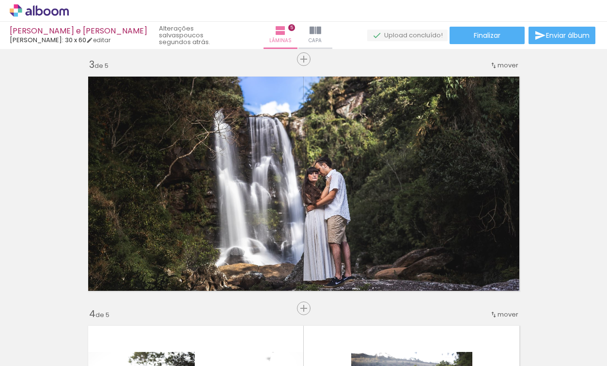
scroll to position [511, 0]
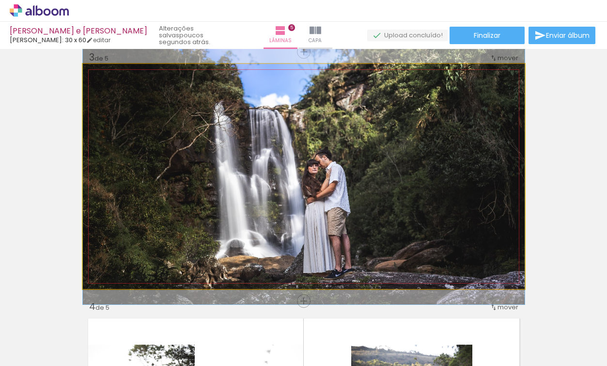
drag, startPoint x: 376, startPoint y: 193, endPoint x: 383, endPoint y: 193, distance: 6.8
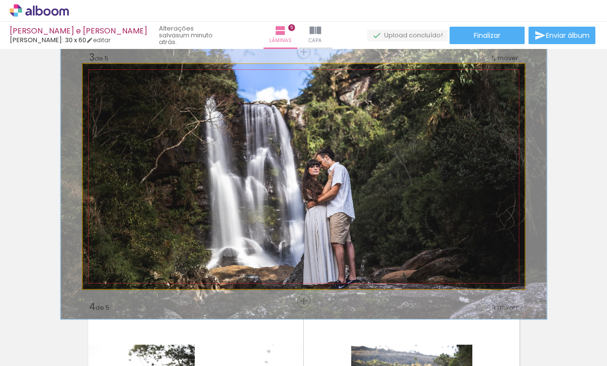
click at [107, 76] on div at bounding box center [108, 74] width 9 height 9
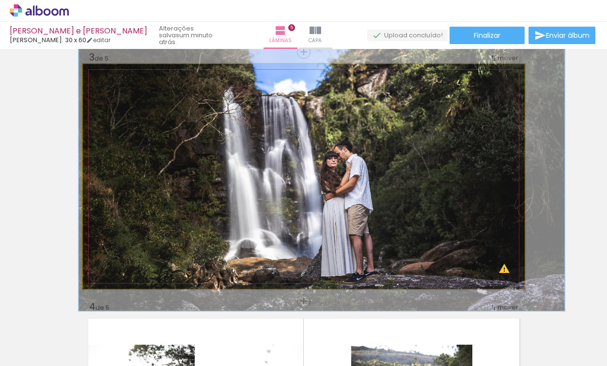
drag, startPoint x: 370, startPoint y: 200, endPoint x: 387, endPoint y: 191, distance: 19.5
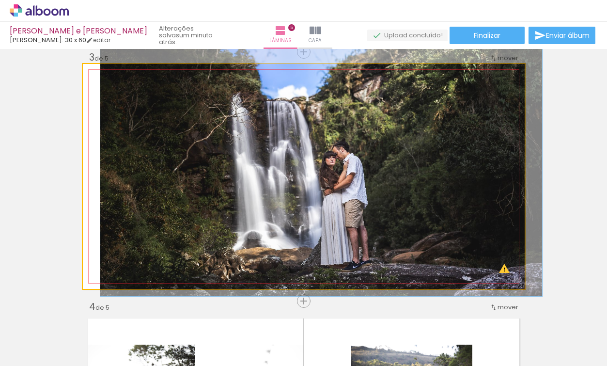
click at [101, 77] on div at bounding box center [105, 74] width 9 height 9
click at [295, 170] on quentale-photo at bounding box center [304, 176] width 442 height 225
drag, startPoint x: 175, startPoint y: 144, endPoint x: 182, endPoint y: 144, distance: 6.8
click at [177, 145] on quentale-photo at bounding box center [304, 176] width 442 height 225
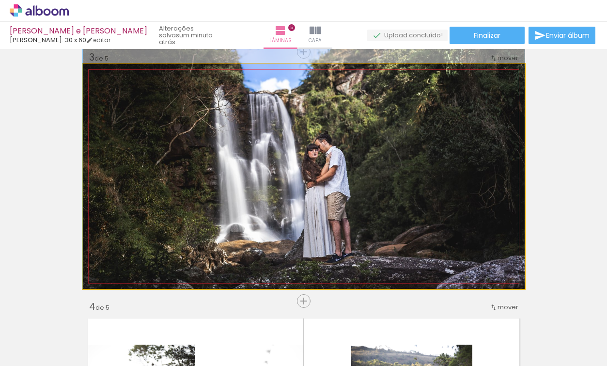
drag, startPoint x: 196, startPoint y: 152, endPoint x: 203, endPoint y: 144, distance: 10.7
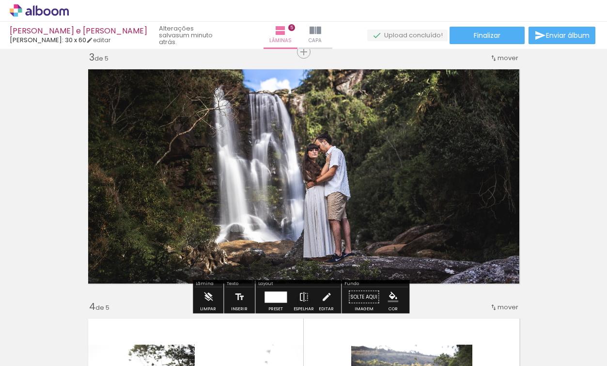
click at [212, 157] on quentale-photo at bounding box center [304, 176] width 442 height 225
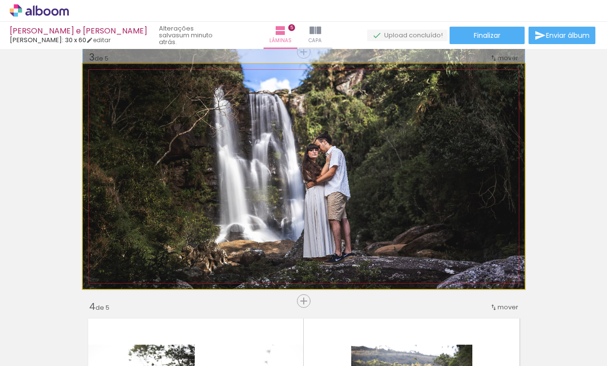
click at [211, 159] on quentale-photo at bounding box center [304, 176] width 442 height 225
drag, startPoint x: 212, startPoint y: 159, endPoint x: 224, endPoint y: 158, distance: 12.7
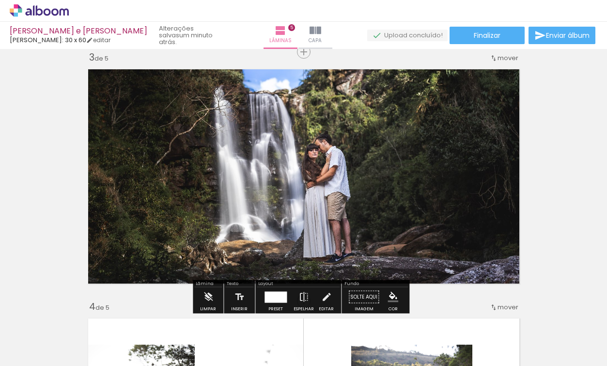
click at [589, 155] on div "Inserir lâmina 1 de 5 Inserir lâmina 2 de 5 Inserir lâmina 3 de 5 Inserir lâmin…" at bounding box center [303, 288] width 607 height 1495
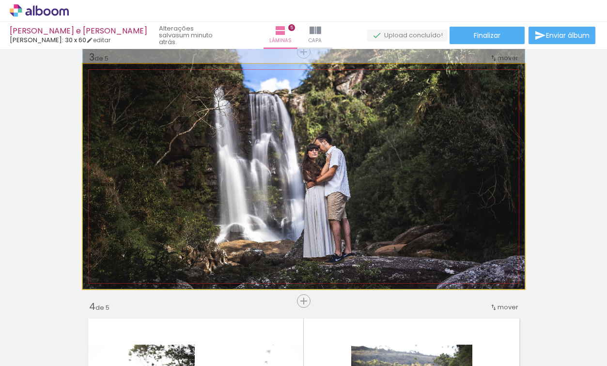
click at [88, 75] on iron-icon at bounding box center [93, 74] width 10 height 10
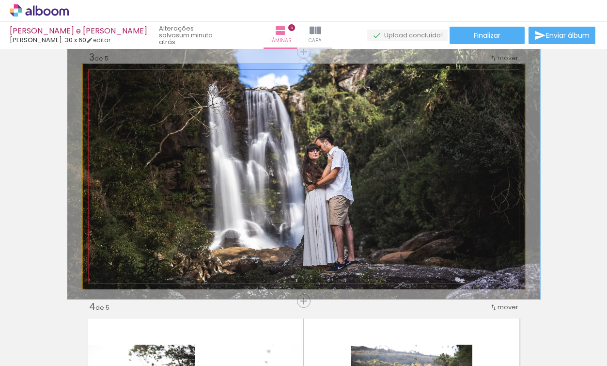
click at [103, 75] on div at bounding box center [107, 74] width 9 height 9
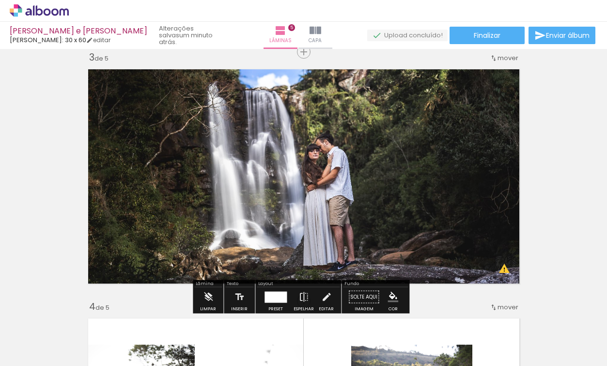
click at [559, 175] on div "Inserir lâmina 1 de 5 Inserir lâmina 2 de 5 Inserir lâmina 3 de 5 Inserir lâmin…" at bounding box center [303, 288] width 607 height 1495
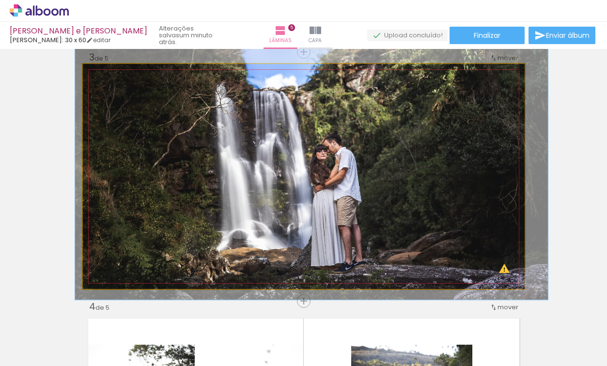
drag, startPoint x: 281, startPoint y: 143, endPoint x: 294, endPoint y: 145, distance: 13.4
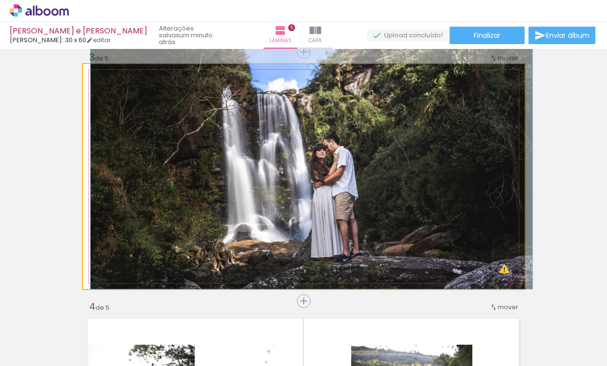
drag, startPoint x: 104, startPoint y: 74, endPoint x: 109, endPoint y: 78, distance: 6.5
type paper-slider "100"
click at [97, 76] on div at bounding box center [105, 74] width 16 height 16
click at [101, 76] on div at bounding box center [105, 74] width 9 height 9
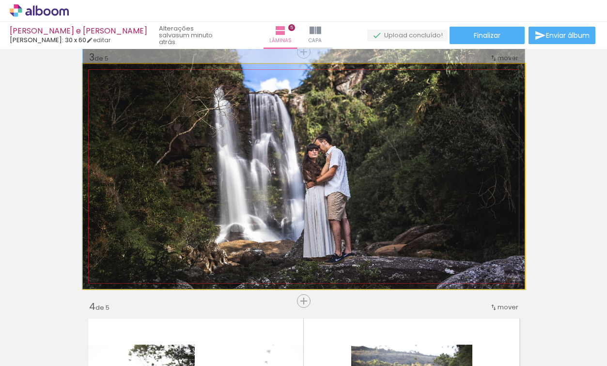
drag, startPoint x: 204, startPoint y: 167, endPoint x: 197, endPoint y: 163, distance: 8.2
drag, startPoint x: 97, startPoint y: 72, endPoint x: 86, endPoint y: 71, distance: 10.7
click at [86, 71] on div at bounding box center [119, 74] width 67 height 15
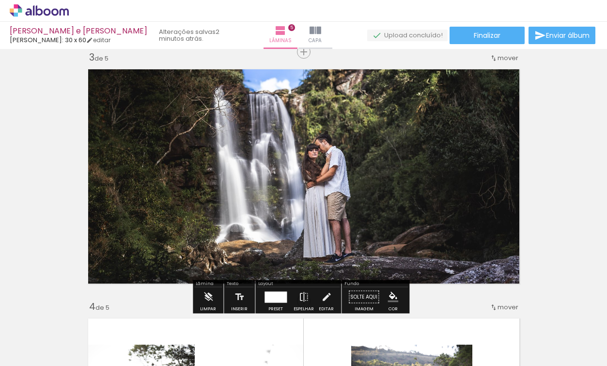
click at [549, 144] on div "Inserir lâmina 1 de 5 Inserir lâmina 2 de 5 Inserir lâmina 3 de 5 Inserir lâmin…" at bounding box center [303, 288] width 607 height 1495
click at [561, 129] on div "Inserir lâmina 1 de 5 Inserir lâmina 2 de 5 Inserir lâmina 3 de 5 Inserir lâmin…" at bounding box center [303, 288] width 607 height 1495
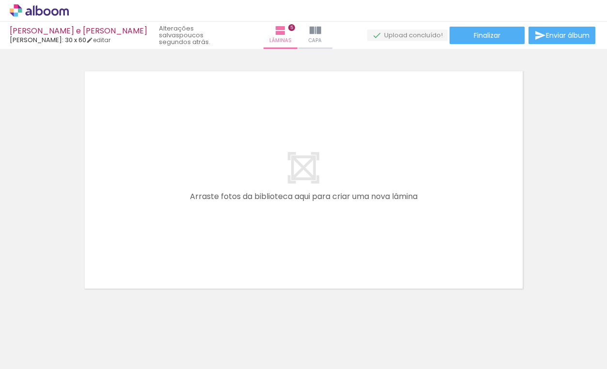
scroll to position [0, 521]
drag, startPoint x: 182, startPoint y: 365, endPoint x: 267, endPoint y: 370, distance: 85.0
click at [267, 365] on html "link( href="../../bower_components/polymer/polymer.html" rel="import" ) picture…" at bounding box center [303, 184] width 607 height 369
drag, startPoint x: 505, startPoint y: 340, endPoint x: 370, endPoint y: 225, distance: 176.4
click at [370, 225] on quentale-workspace at bounding box center [303, 184] width 607 height 369
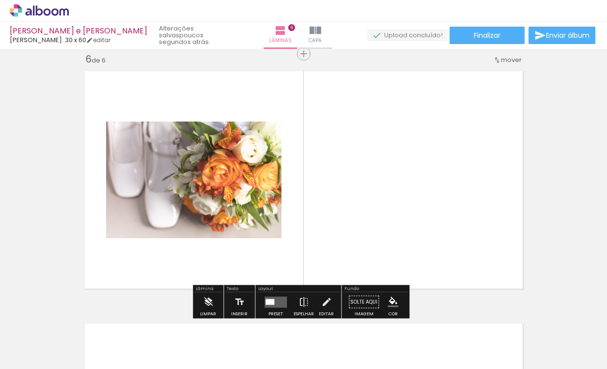
scroll to position [1275, 0]
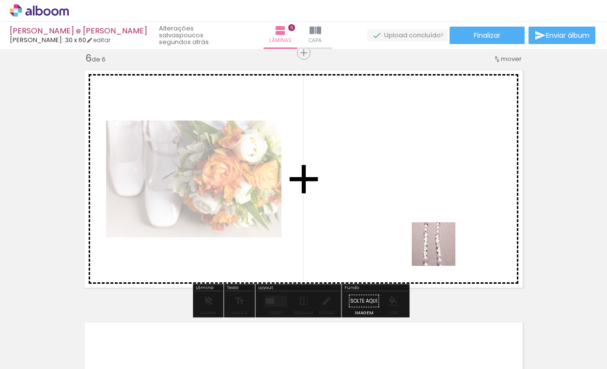
drag, startPoint x: 491, startPoint y: 290, endPoint x: 439, endPoint y: 248, distance: 67.2
click at [439, 248] on quentale-workspace at bounding box center [303, 184] width 607 height 369
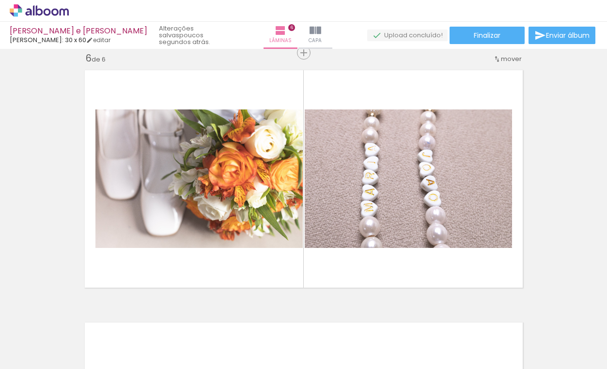
scroll to position [0, 585]
drag, startPoint x: 198, startPoint y: 365, endPoint x: 231, endPoint y: 367, distance: 33.5
click at [79, 365] on iron-horizontal-list at bounding box center [69, 339] width 19 height 61
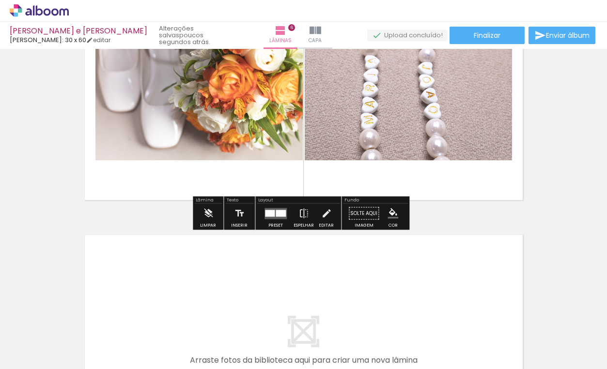
scroll to position [1374, 0]
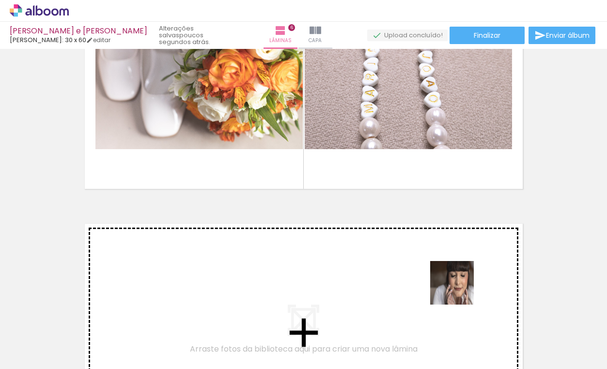
drag, startPoint x: 547, startPoint y: 347, endPoint x: 391, endPoint y: 268, distance: 174.9
click at [391, 268] on quentale-workspace at bounding box center [303, 184] width 607 height 369
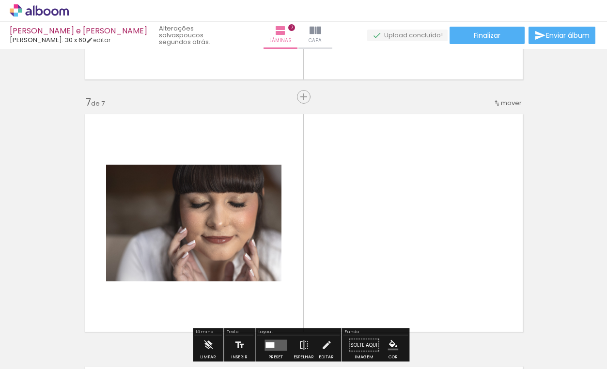
scroll to position [1527, 0]
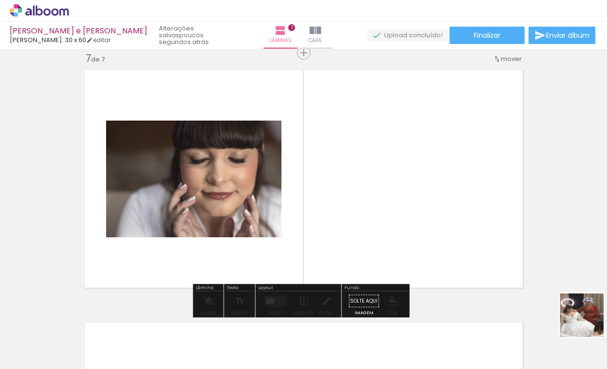
drag, startPoint x: 603, startPoint y: 331, endPoint x: 448, endPoint y: 222, distance: 188.7
click at [448, 222] on quentale-workspace at bounding box center [303, 184] width 607 height 369
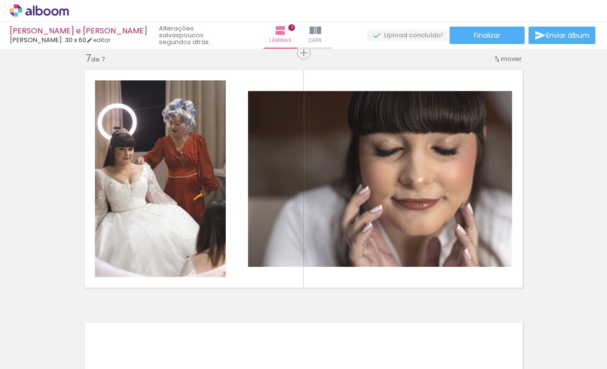
scroll to position [0, 625]
drag, startPoint x: 243, startPoint y: 365, endPoint x: 284, endPoint y: 368, distance: 41.4
click at [79, 365] on iron-horizontal-list at bounding box center [69, 339] width 19 height 61
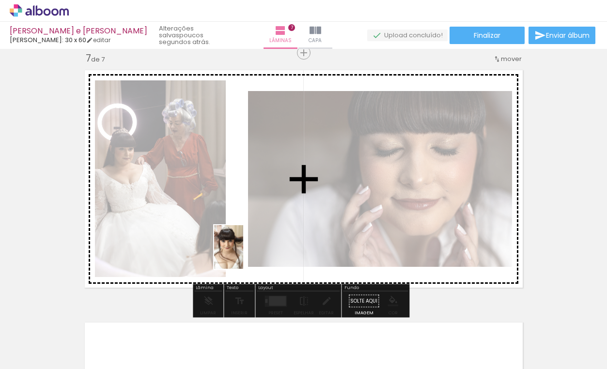
drag, startPoint x: 228, startPoint y: 338, endPoint x: 242, endPoint y: 254, distance: 85.1
click at [242, 254] on quentale-workspace at bounding box center [303, 184] width 607 height 369
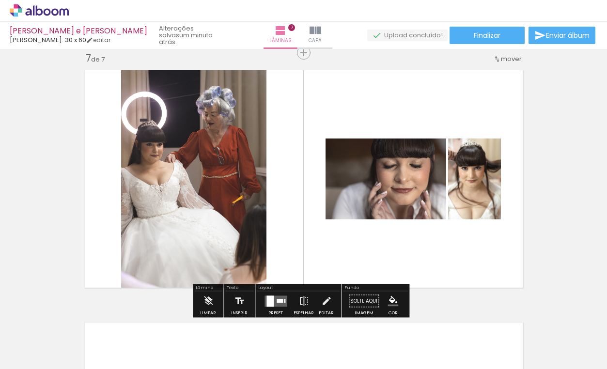
click at [274, 301] on quentale-layouter at bounding box center [276, 301] width 22 height 11
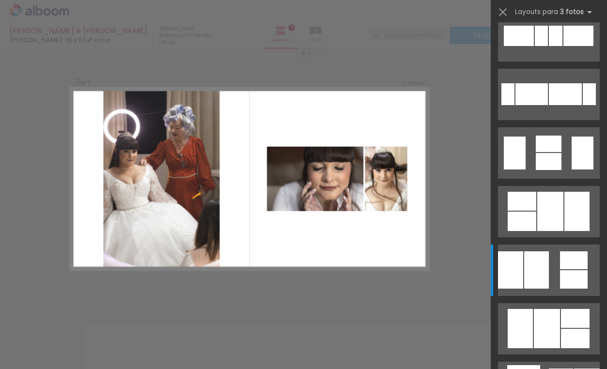
scroll to position [0, 0]
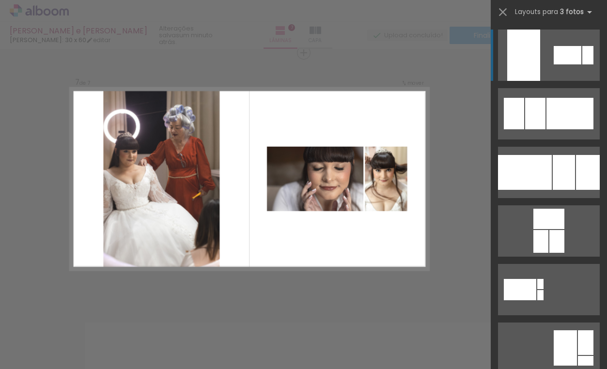
click at [581, 98] on div at bounding box center [570, 114] width 47 height 32
drag, startPoint x: 562, startPoint y: 48, endPoint x: 559, endPoint y: 55, distance: 6.8
click at [546, 98] on div at bounding box center [535, 114] width 20 height 32
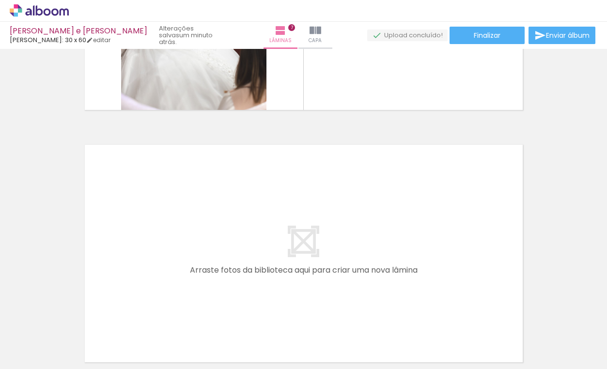
scroll to position [1696, 0]
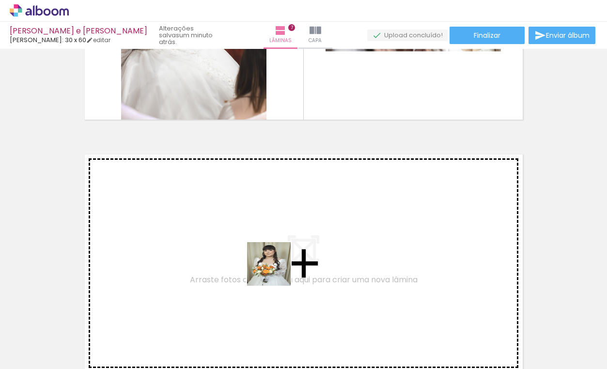
drag, startPoint x: 277, startPoint y: 324, endPoint x: 274, endPoint y: 267, distance: 56.8
click at [274, 267] on quentale-workspace at bounding box center [303, 184] width 607 height 369
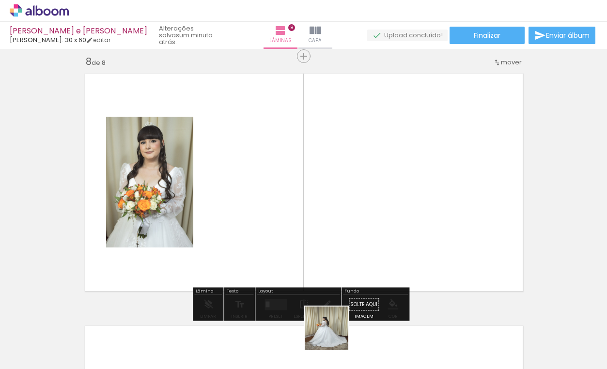
scroll to position [1780, 0]
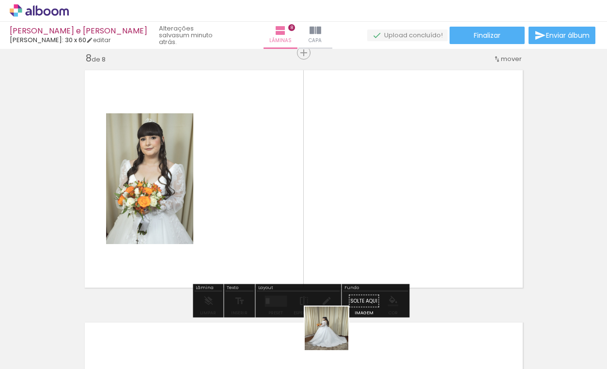
drag, startPoint x: 333, startPoint y: 337, endPoint x: 332, endPoint y: 265, distance: 72.2
click at [332, 265] on quentale-workspace at bounding box center [303, 184] width 607 height 369
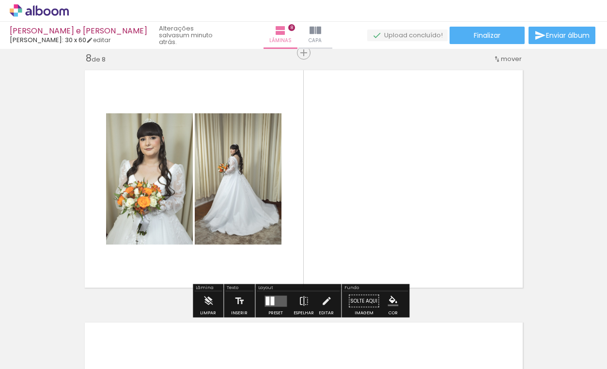
drag, startPoint x: 432, startPoint y: 335, endPoint x: 416, endPoint y: 277, distance: 60.0
click at [416, 277] on quentale-workspace at bounding box center [303, 184] width 607 height 369
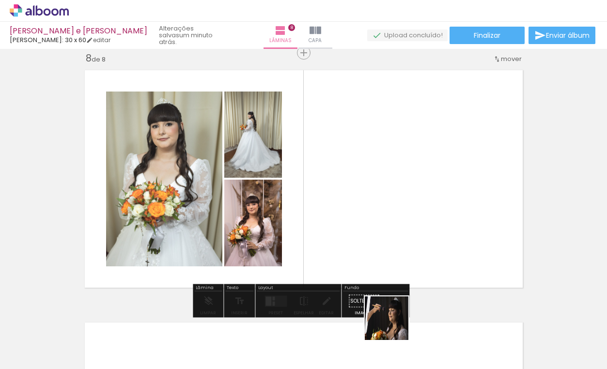
drag, startPoint x: 388, startPoint y: 336, endPoint x: 428, endPoint y: 220, distance: 122.3
click at [428, 220] on quentale-workspace at bounding box center [303, 184] width 607 height 369
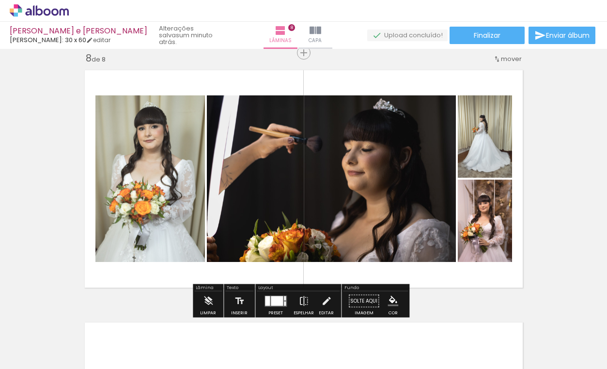
click at [277, 302] on div at bounding box center [277, 301] width 12 height 10
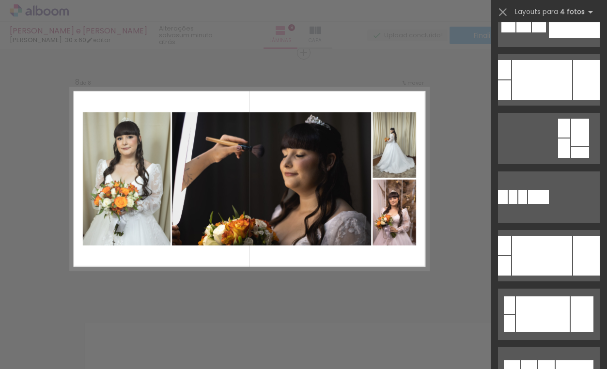
scroll to position [0, 0]
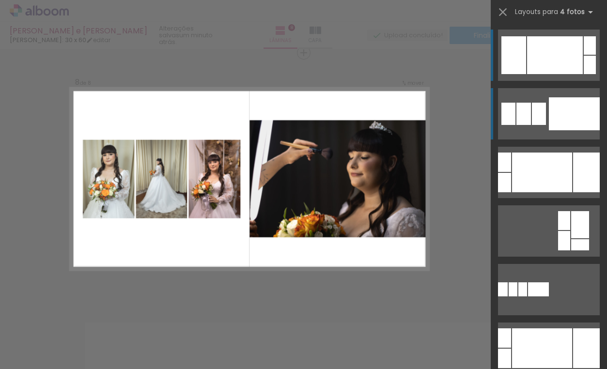
click at [566, 113] on div at bounding box center [574, 113] width 51 height 33
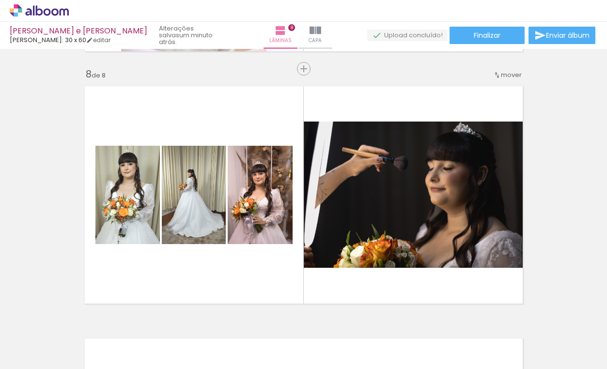
scroll to position [1757, 0]
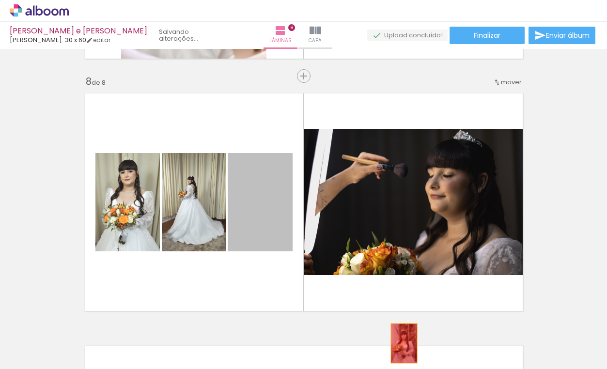
drag, startPoint x: 259, startPoint y: 208, endPoint x: 400, endPoint y: 343, distance: 195.4
click at [400, 343] on quentale-workspace at bounding box center [303, 184] width 607 height 369
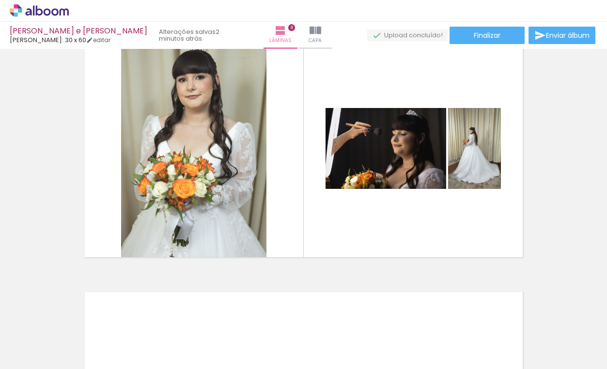
scroll to position [1800, 0]
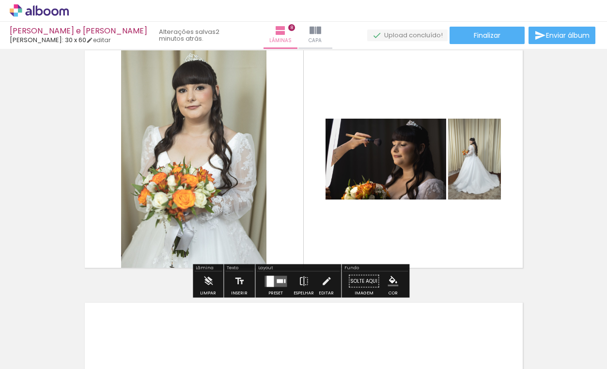
click at [277, 285] on quentale-layouter at bounding box center [276, 281] width 22 height 11
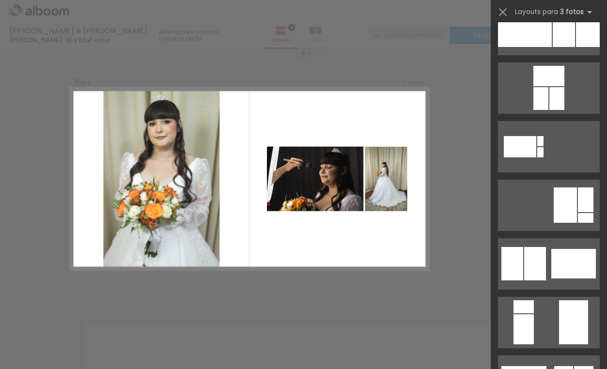
scroll to position [161, 0]
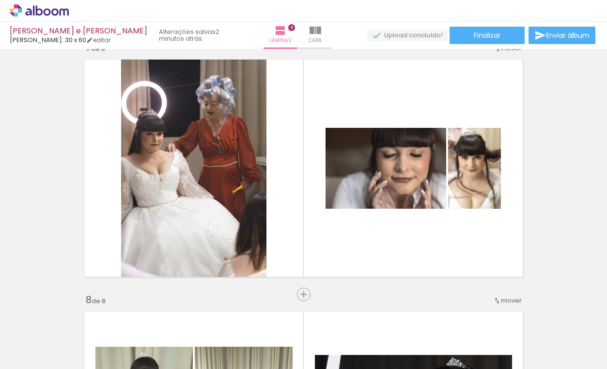
scroll to position [1524, 0]
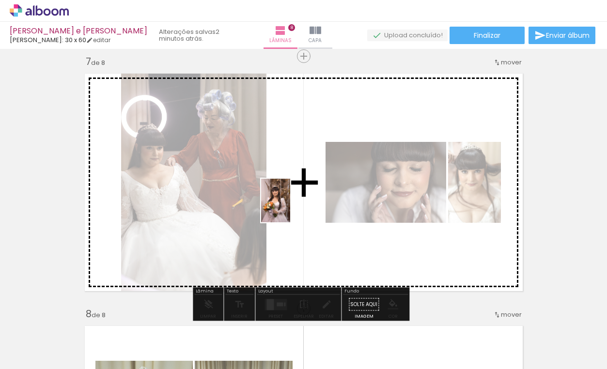
drag, startPoint x: 411, startPoint y: 301, endPoint x: 291, endPoint y: 208, distance: 152.0
click at [291, 208] on quentale-workspace at bounding box center [303, 184] width 607 height 369
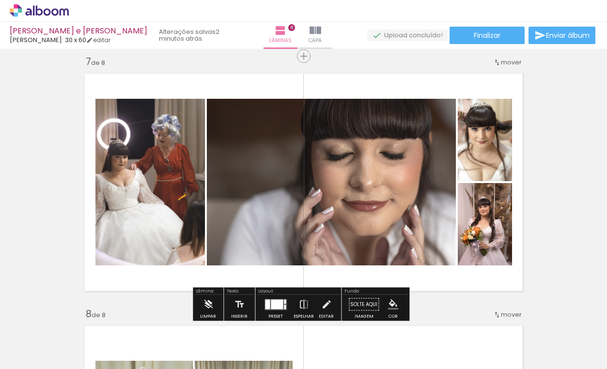
click at [281, 305] on div at bounding box center [277, 305] width 12 height 10
click at [0, 0] on div "Confirmar Cancelar" at bounding box center [0, 0] width 0 height 0
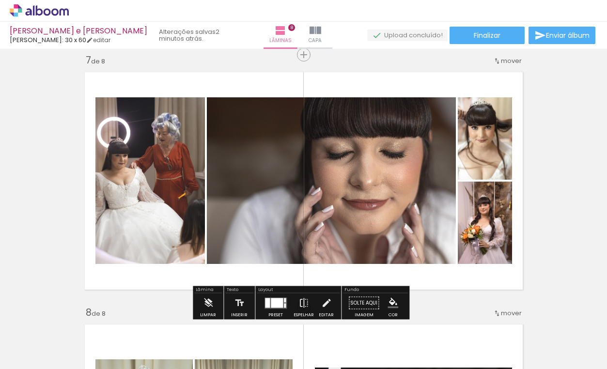
scroll to position [1527, 0]
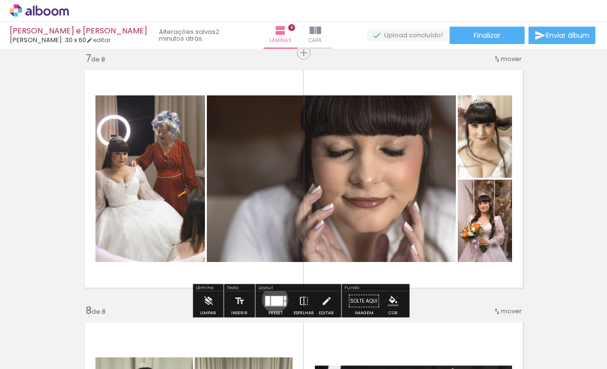
click at [273, 300] on div at bounding box center [277, 301] width 12 height 10
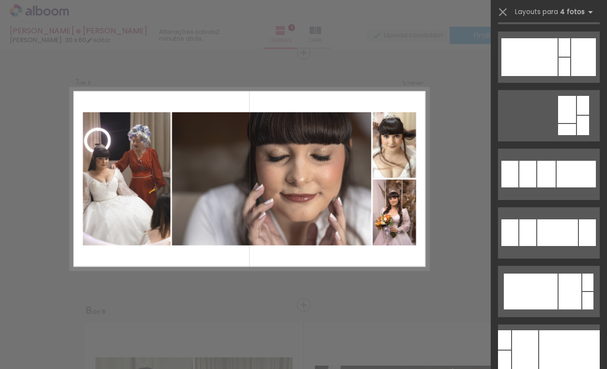
scroll to position [557, 0]
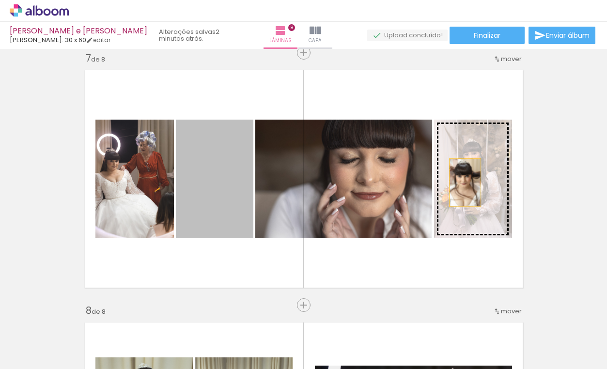
drag, startPoint x: 216, startPoint y: 199, endPoint x: 462, endPoint y: 183, distance: 246.2
click at [0, 0] on slot at bounding box center [0, 0] width 0 height 0
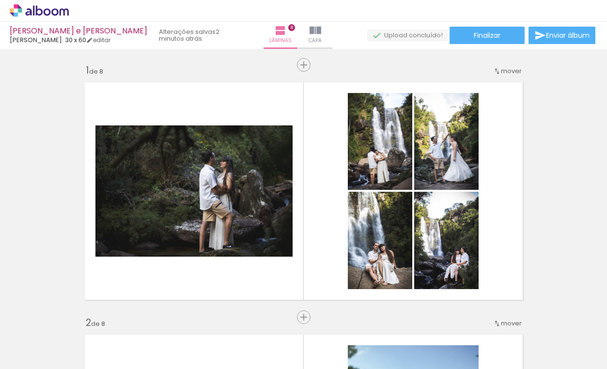
scroll to position [0, 1024]
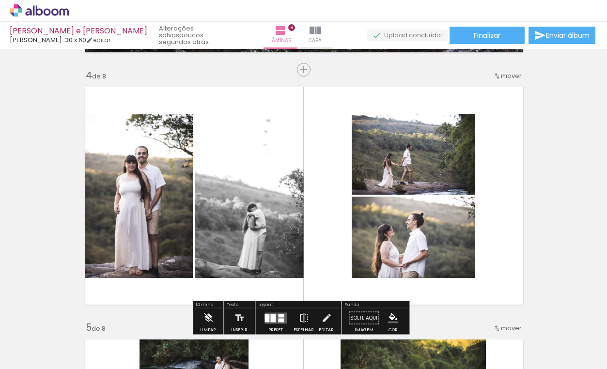
scroll to position [0, 1062]
drag, startPoint x: 303, startPoint y: 364, endPoint x: 378, endPoint y: 364, distance: 74.2
click at [79, 364] on iron-horizontal-list at bounding box center [69, 339] width 19 height 61
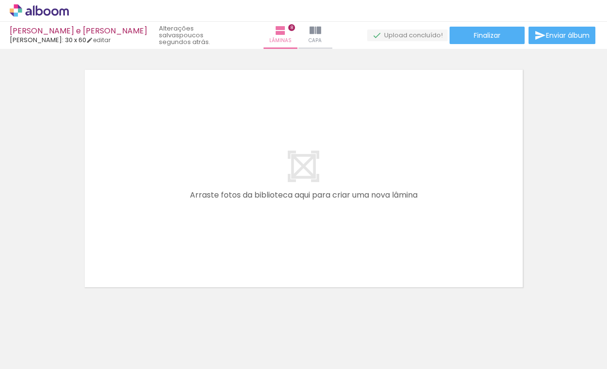
scroll to position [2036, 0]
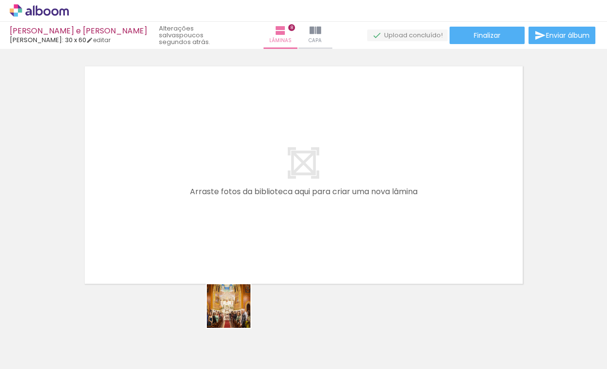
drag, startPoint x: 245, startPoint y: 326, endPoint x: 194, endPoint y: 267, distance: 77.7
click at [194, 267] on quentale-workspace at bounding box center [303, 184] width 607 height 369
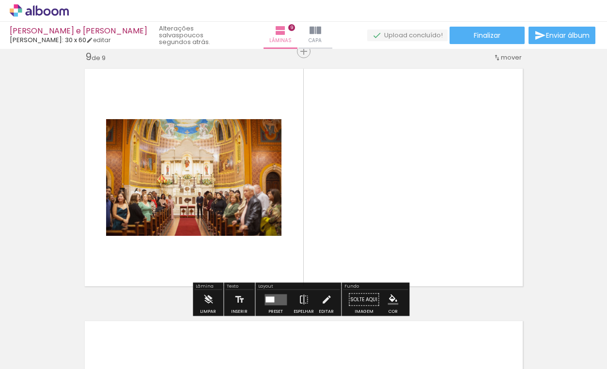
scroll to position [2032, 0]
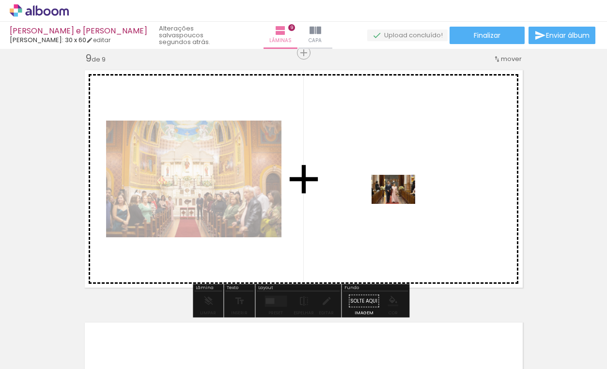
drag, startPoint x: 221, startPoint y: 333, endPoint x: 400, endPoint y: 204, distance: 221.6
click at [400, 204] on quentale-workspace at bounding box center [303, 184] width 607 height 369
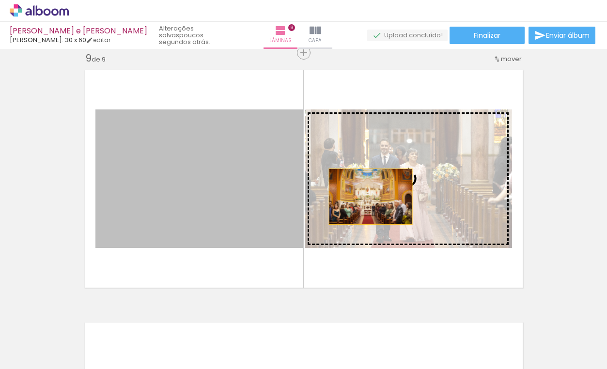
drag, startPoint x: 202, startPoint y: 195, endPoint x: 371, endPoint y: 197, distance: 169.7
click at [0, 0] on slot at bounding box center [0, 0] width 0 height 0
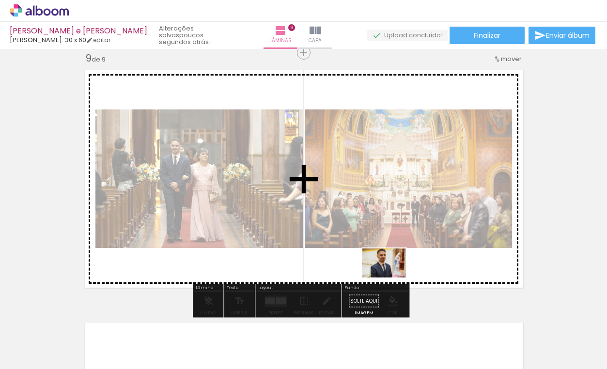
drag, startPoint x: 323, startPoint y: 340, endPoint x: 392, endPoint y: 278, distance: 92.7
click at [392, 278] on quentale-workspace at bounding box center [303, 184] width 607 height 369
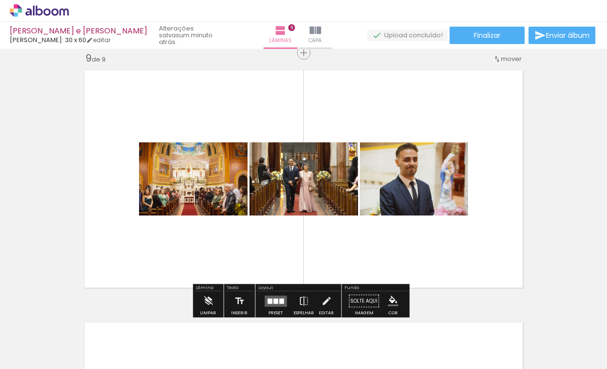
click at [273, 302] on div at bounding box center [275, 301] width 5 height 5
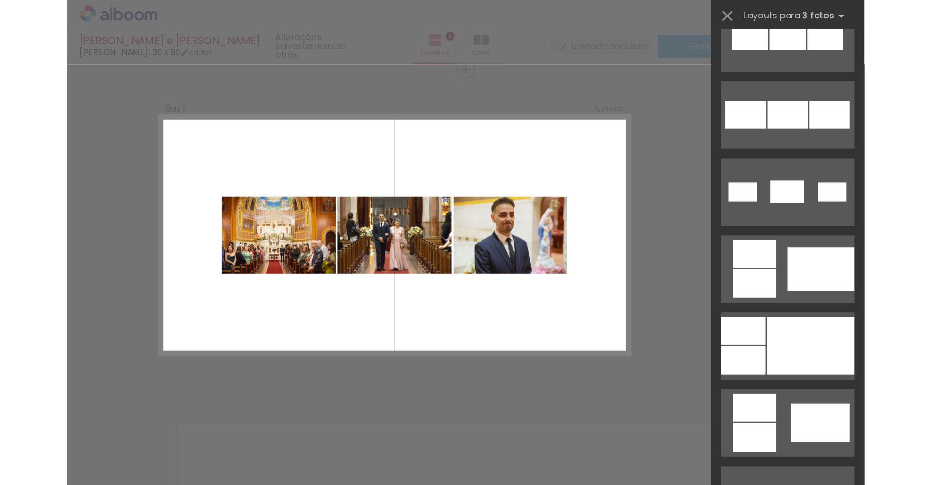
scroll to position [572, 0]
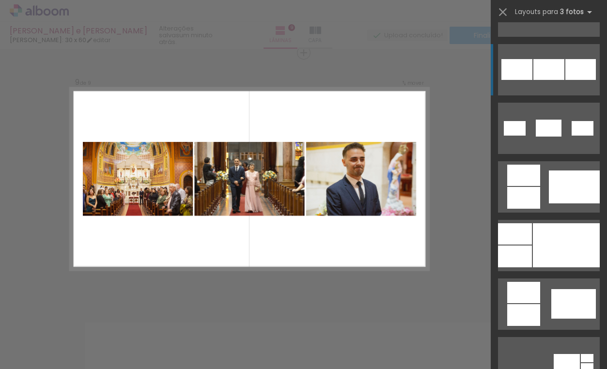
click at [549, 223] on div at bounding box center [566, 245] width 67 height 44
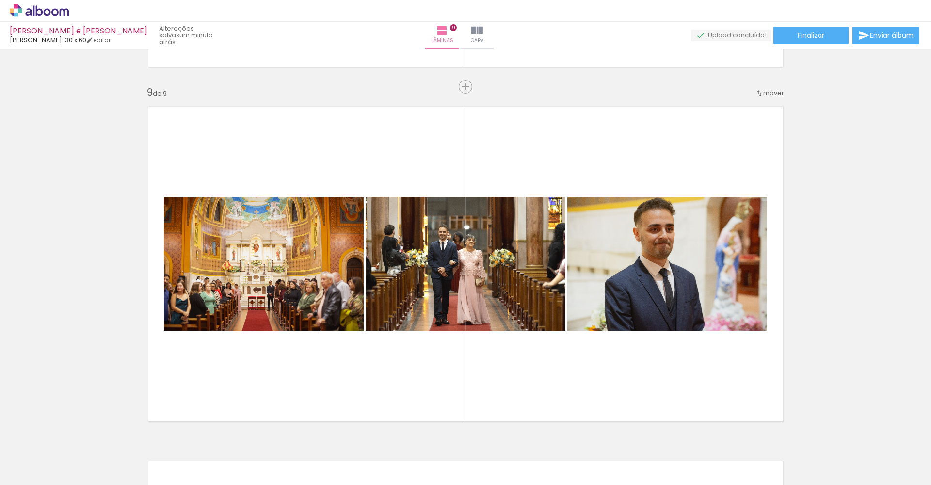
scroll to position [2849, 0]
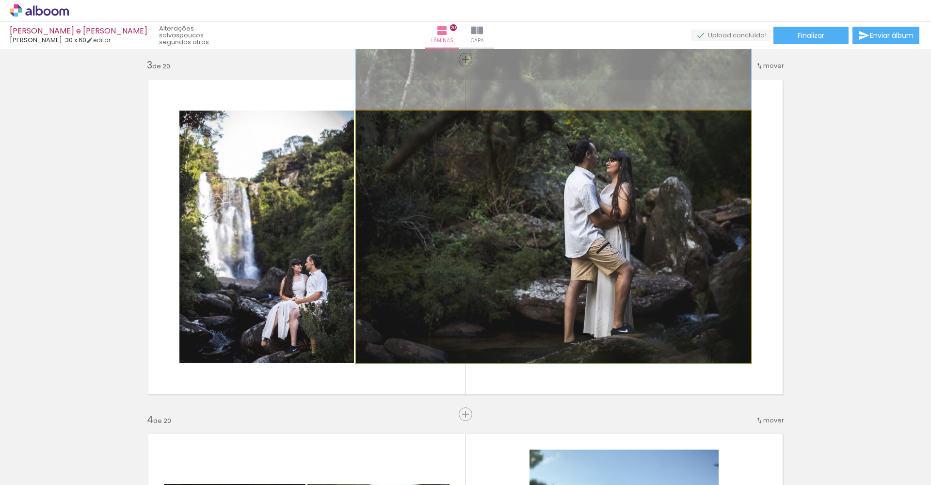
drag, startPoint x: 569, startPoint y: 268, endPoint x: 573, endPoint y: 112, distance: 156.1
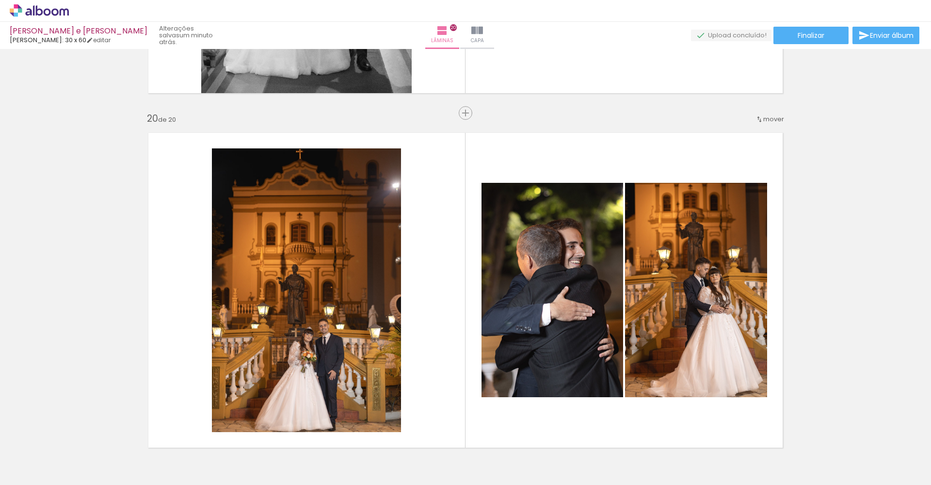
scroll to position [6693, 0]
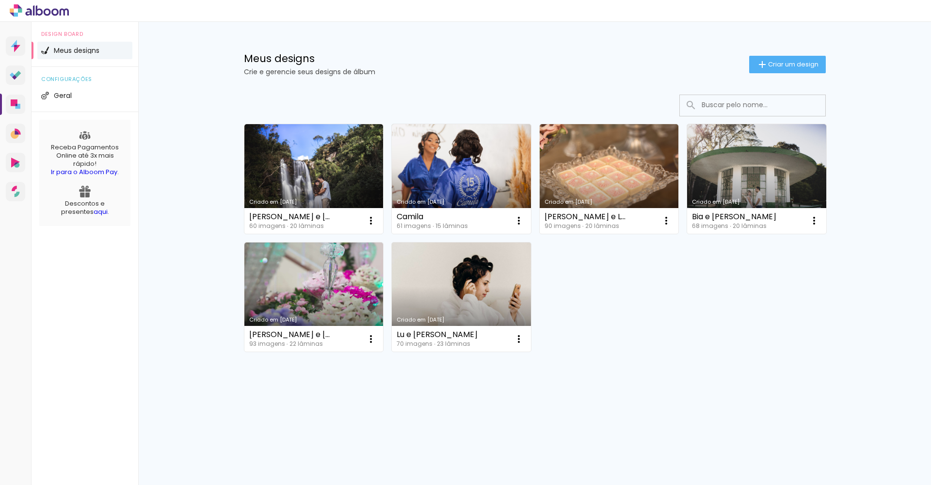
click at [440, 167] on link "Criado em [DATE]" at bounding box center [461, 179] width 139 height 110
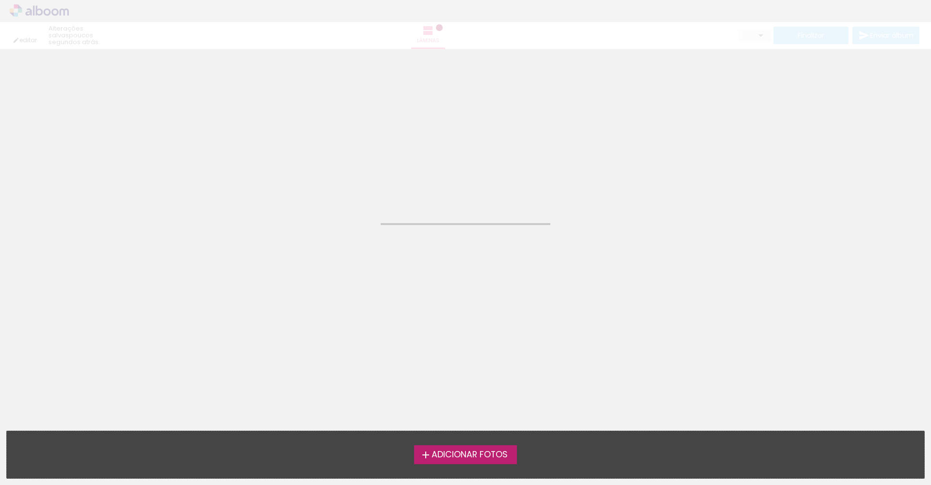
click at [440, 167] on neon-animated-pages "Confirmar Cancelar" at bounding box center [465, 267] width 931 height 436
